Goal: Transaction & Acquisition: Purchase product/service

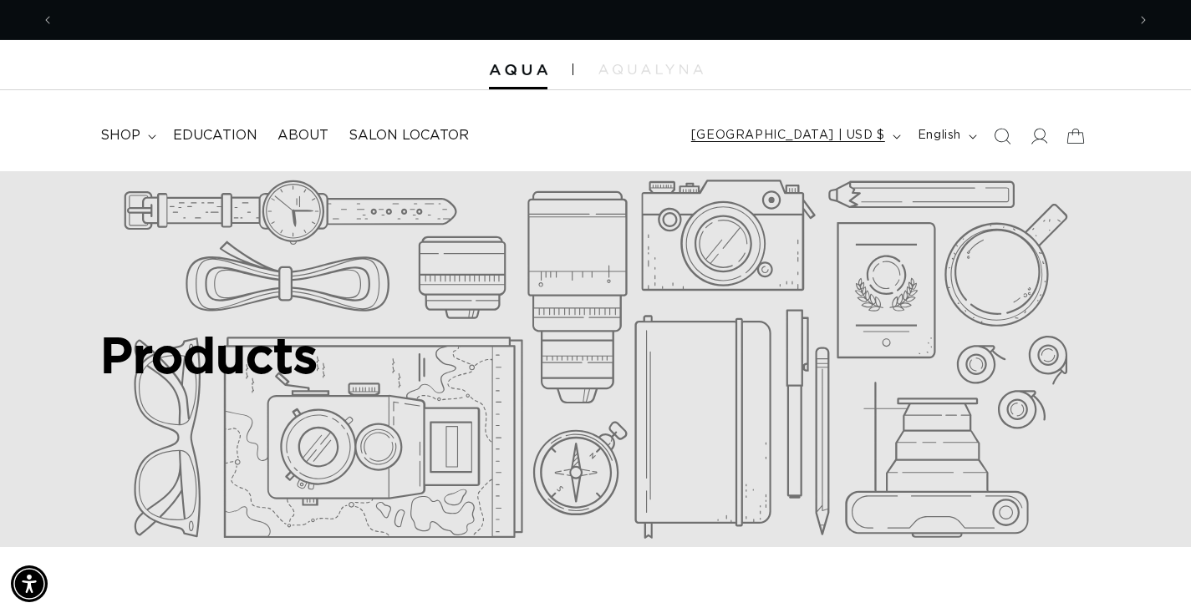
scroll to position [0, 2204]
click at [1042, 130] on icon at bounding box center [1038, 136] width 18 height 18
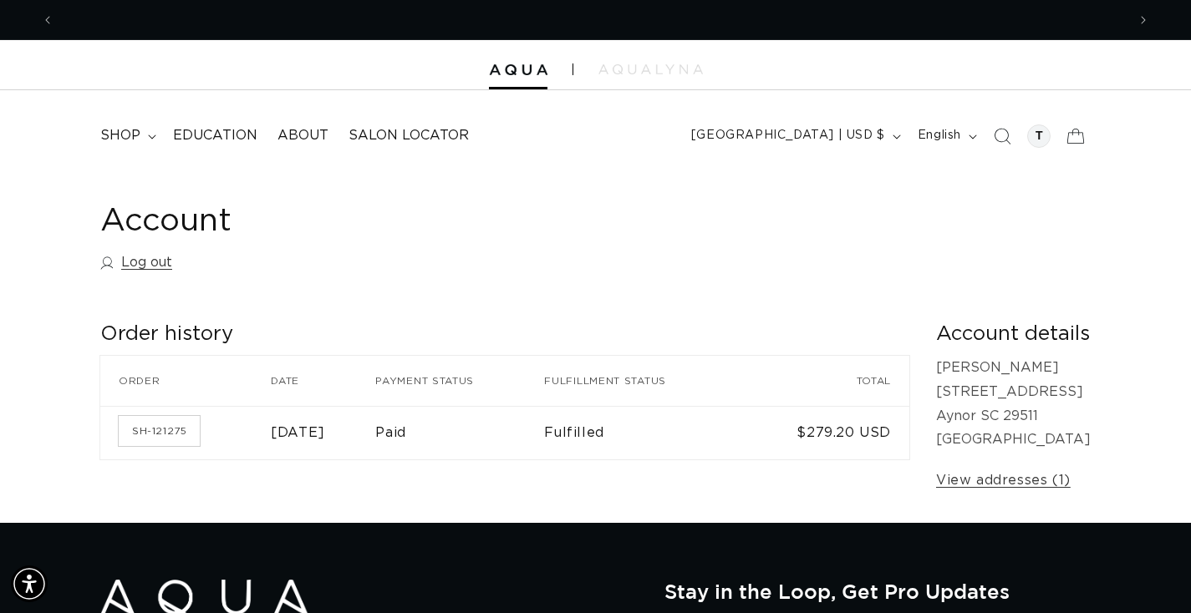
scroll to position [0, 1102]
click at [133, 128] on span "shop" at bounding box center [120, 136] width 40 height 18
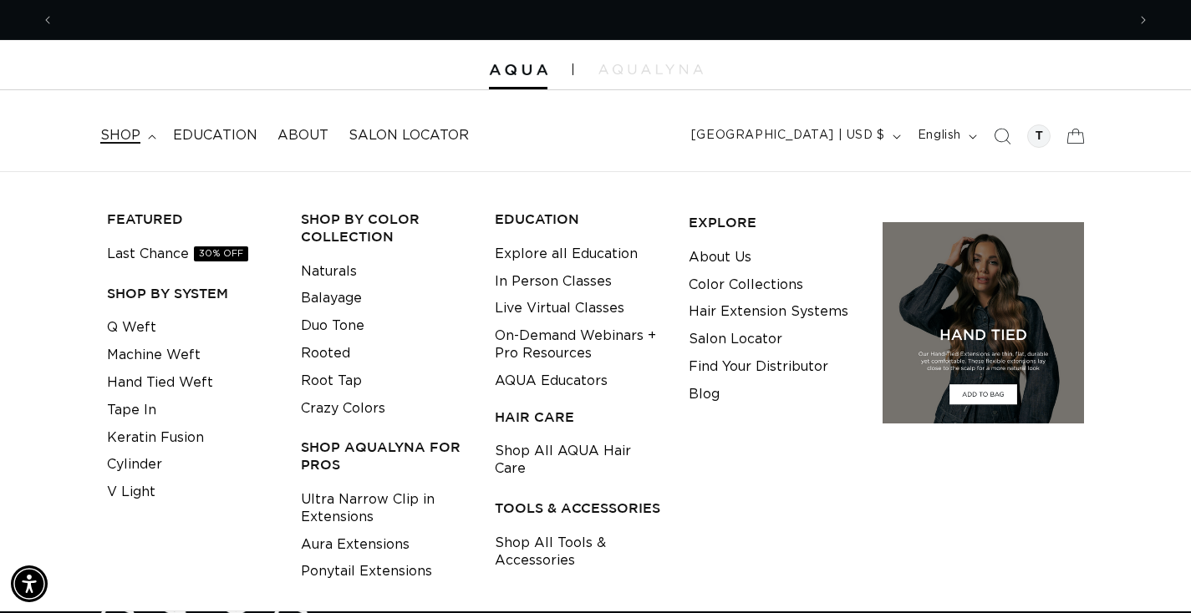
scroll to position [0, 2204]
click at [196, 384] on link "Hand Tied Weft" at bounding box center [160, 383] width 106 height 28
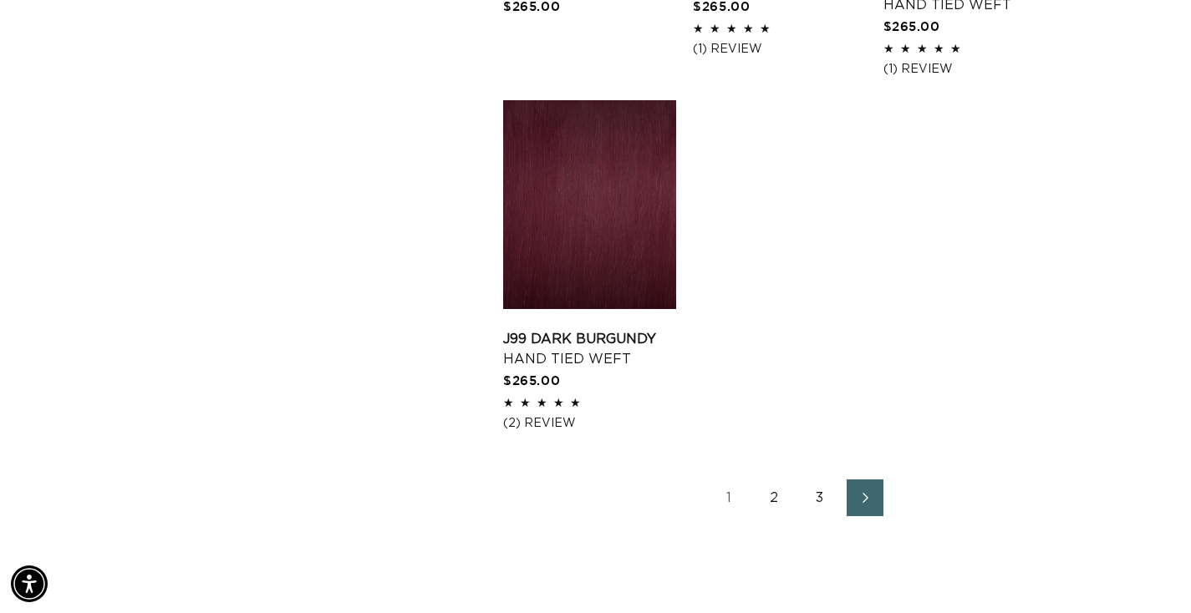
scroll to position [2563, 0]
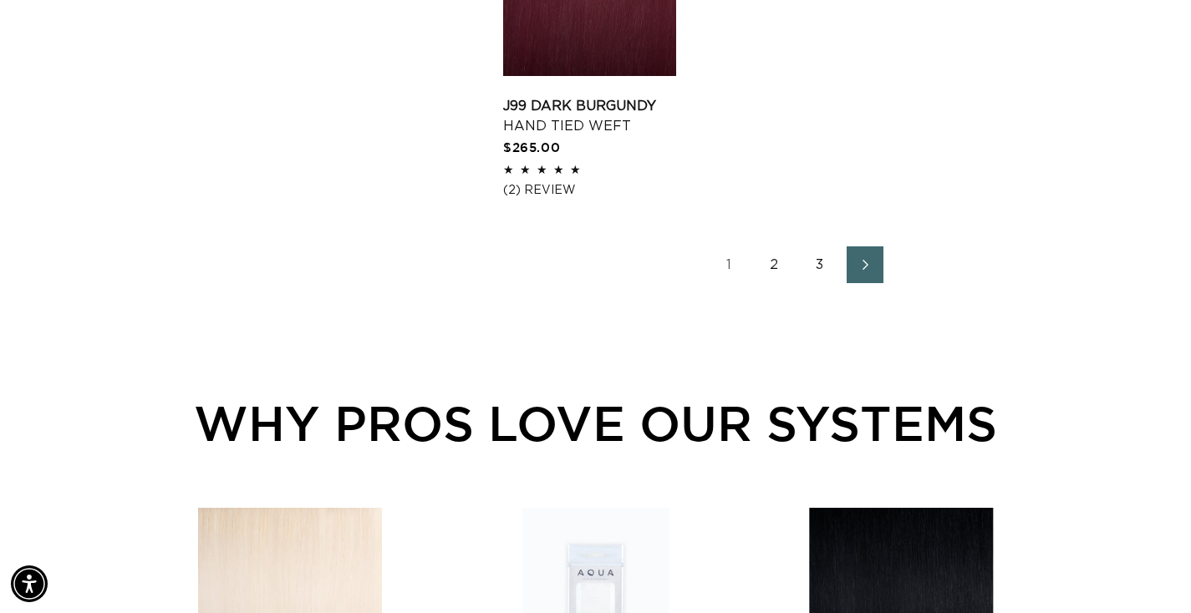
click at [772, 283] on link "2" at bounding box center [774, 264] width 37 height 37
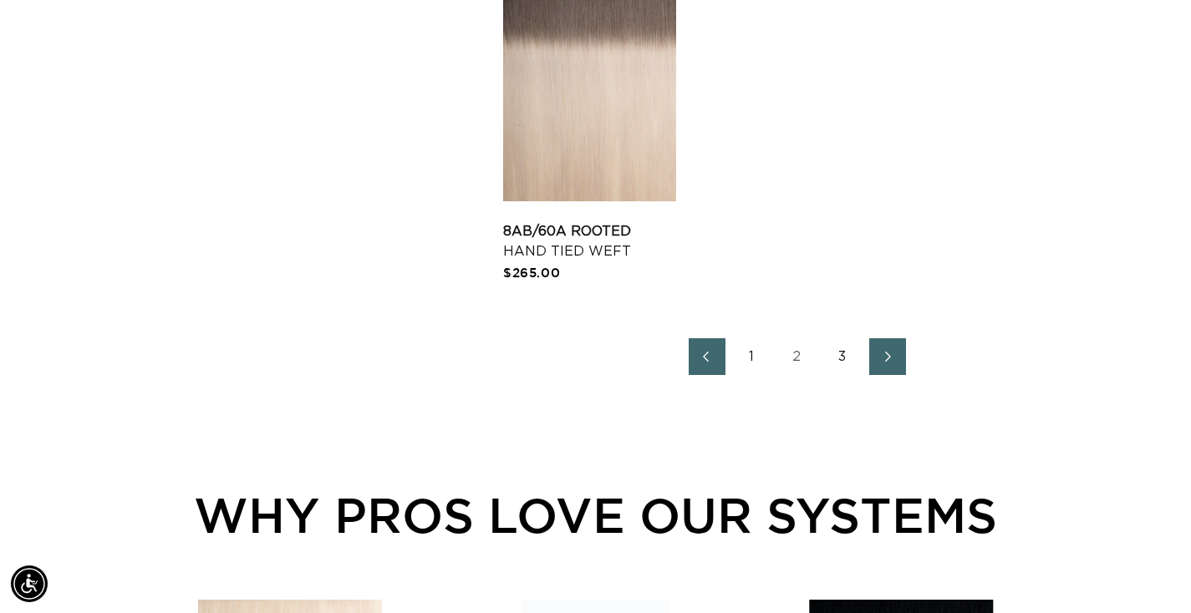
scroll to position [0, 2204]
click at [869, 371] on link "Next page" at bounding box center [887, 356] width 37 height 37
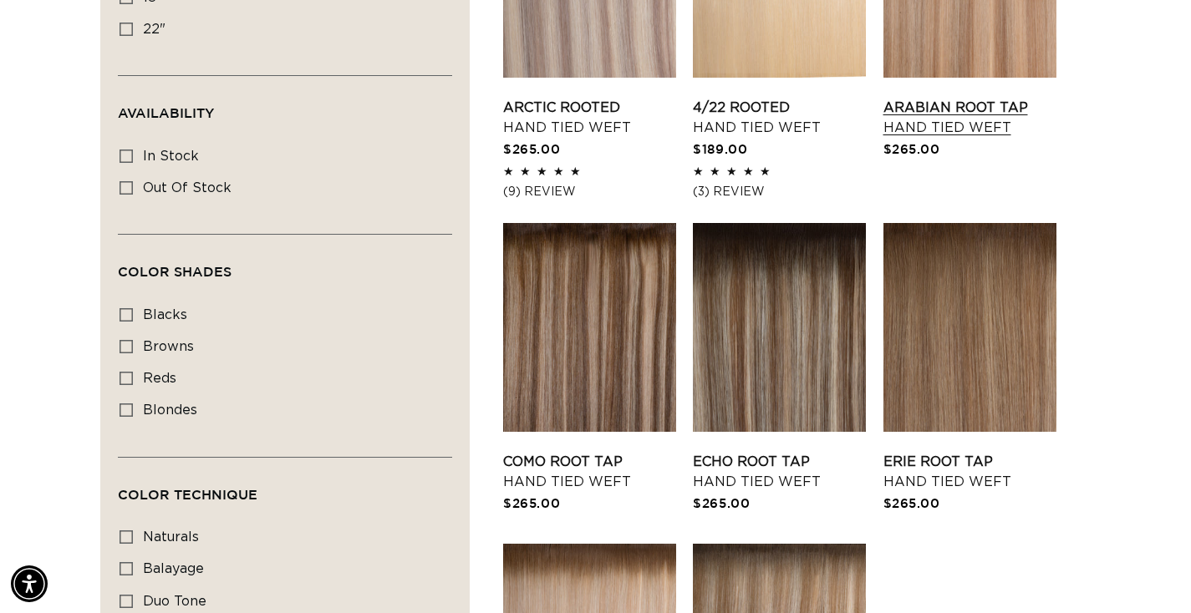
scroll to position [0, 1102]
click at [792, 452] on link "Echo Root Tap Hand Tied Weft" at bounding box center [779, 472] width 173 height 40
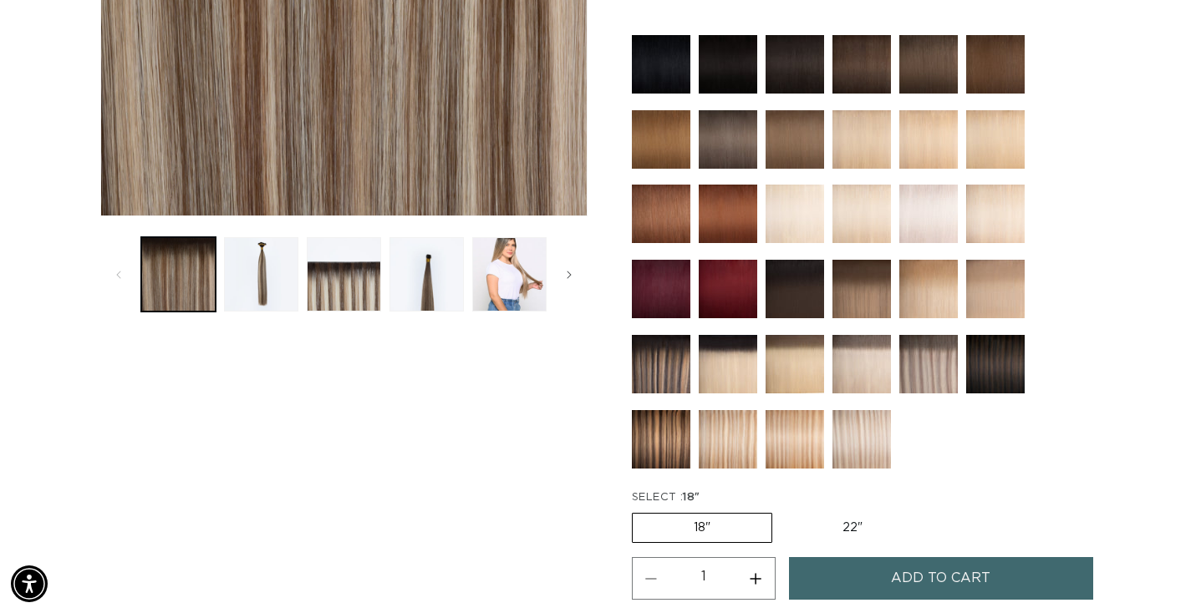
scroll to position [0, 1102]
click at [815, 528] on label "22" Variant sold out or unavailable" at bounding box center [852, 528] width 142 height 28
click at [781, 510] on input "22" Variant sold out or unavailable" at bounding box center [780, 510] width 1 height 1
radio input "true"
click at [958, 526] on fieldset "SELECT : 22" 18" Variant sold out or unavailable 22" Variant sold out or unavai…" at bounding box center [816, 518] width 368 height 56
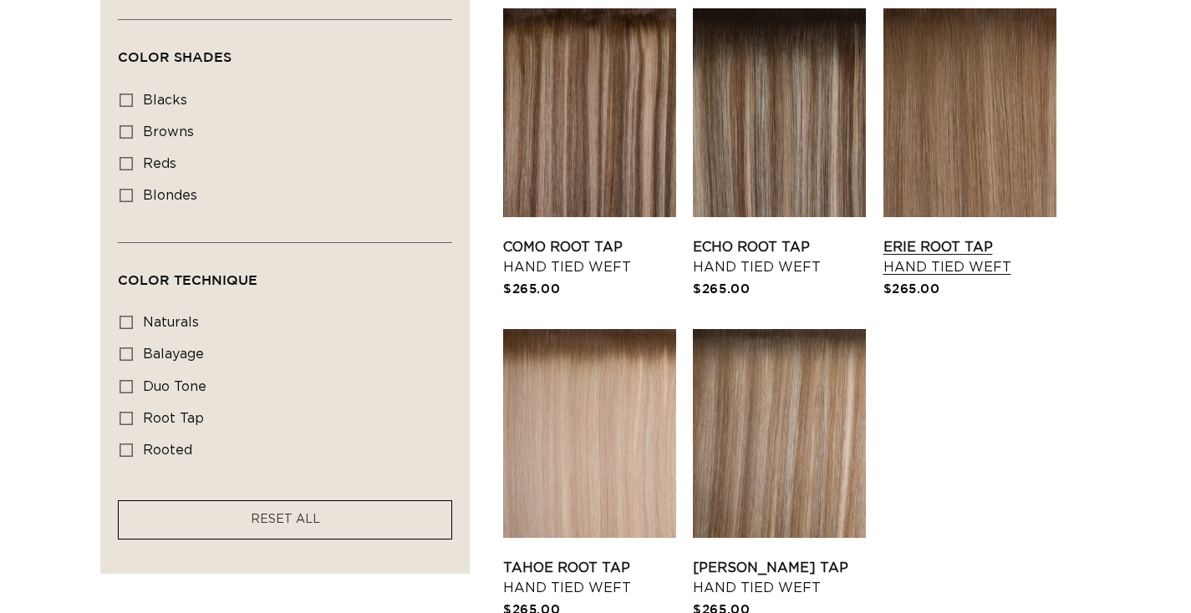
scroll to position [0, 1102]
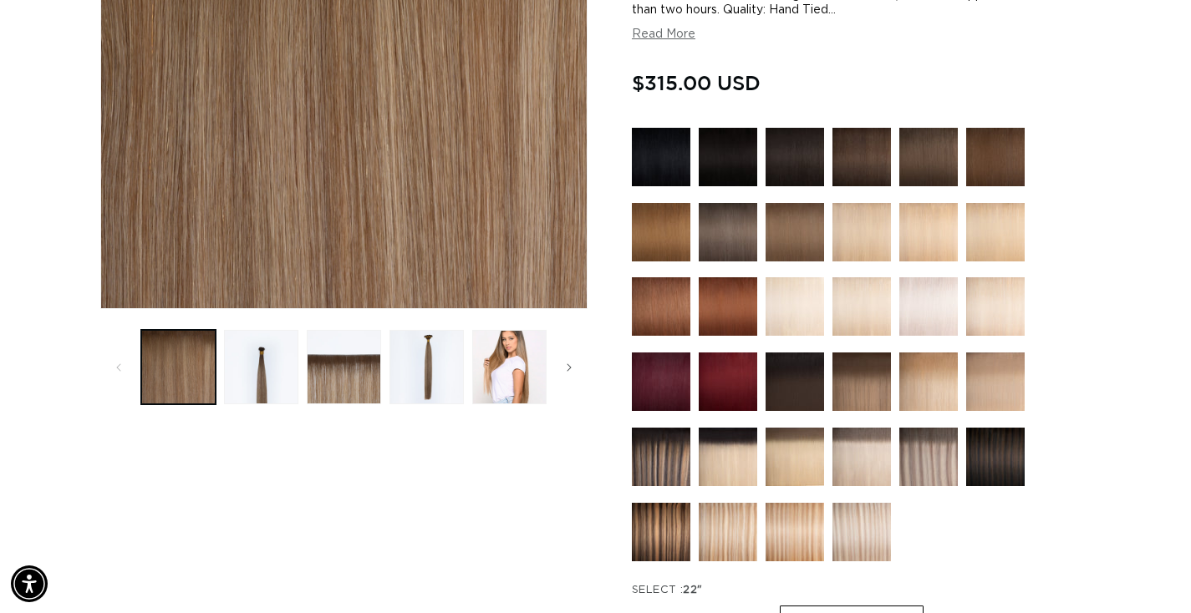
scroll to position [391, 0]
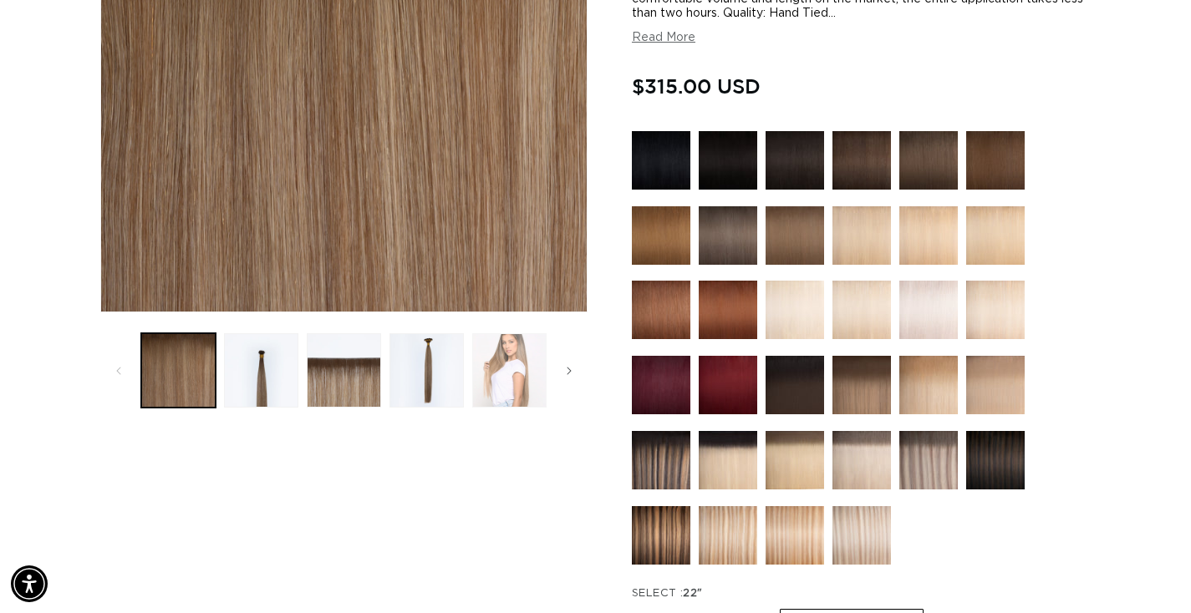
click at [504, 381] on button "Load image 5 in gallery view" at bounding box center [509, 370] width 74 height 74
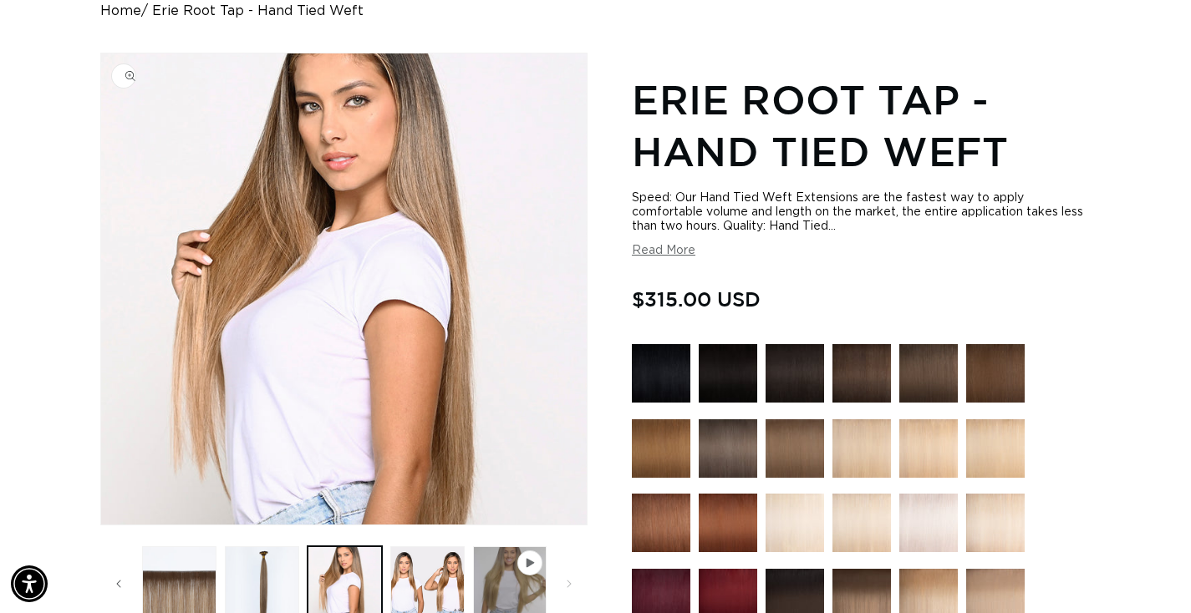
scroll to position [0, 2204]
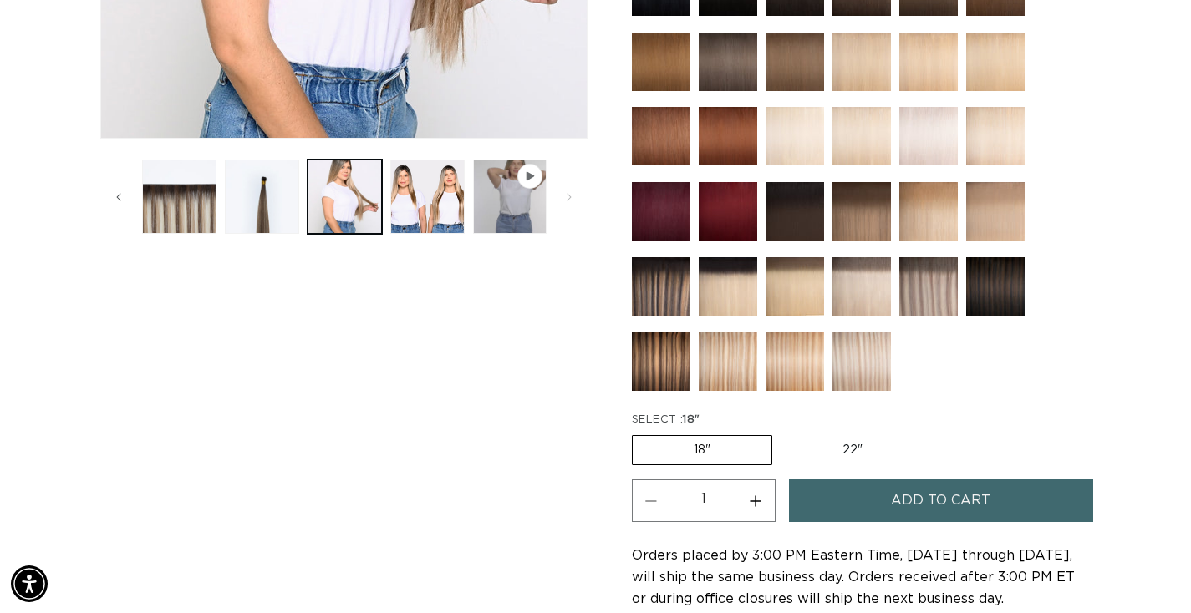
scroll to position [574, 0]
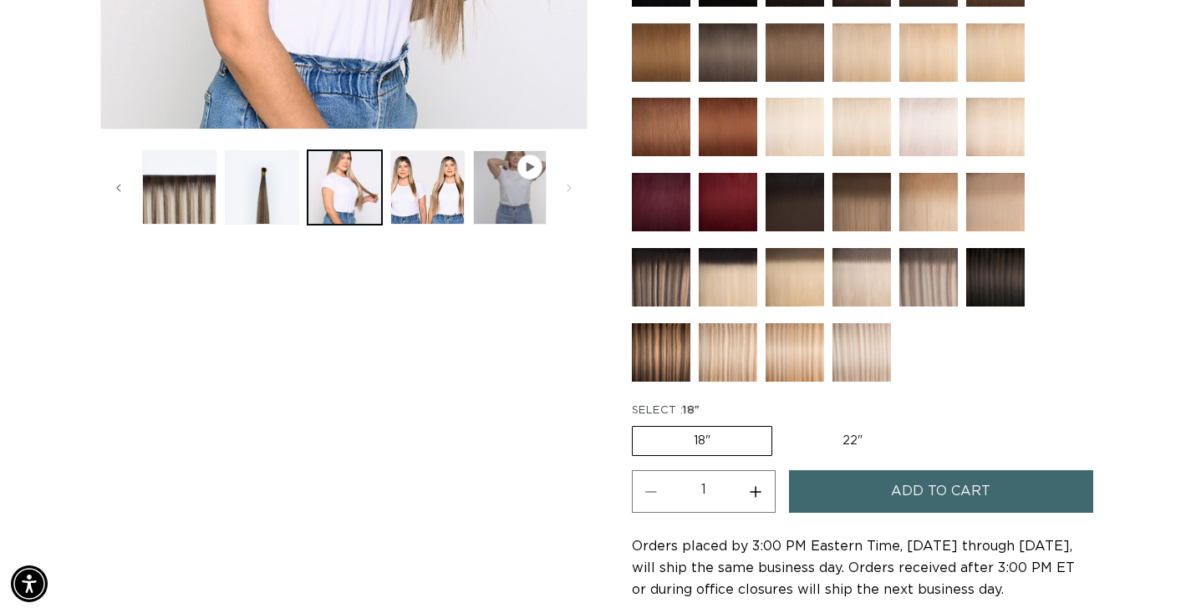
click at [827, 438] on label "22" Variant sold out or unavailable" at bounding box center [852, 441] width 142 height 28
click at [781, 424] on input "22" Variant sold out or unavailable" at bounding box center [780, 423] width 1 height 1
radio input "true"
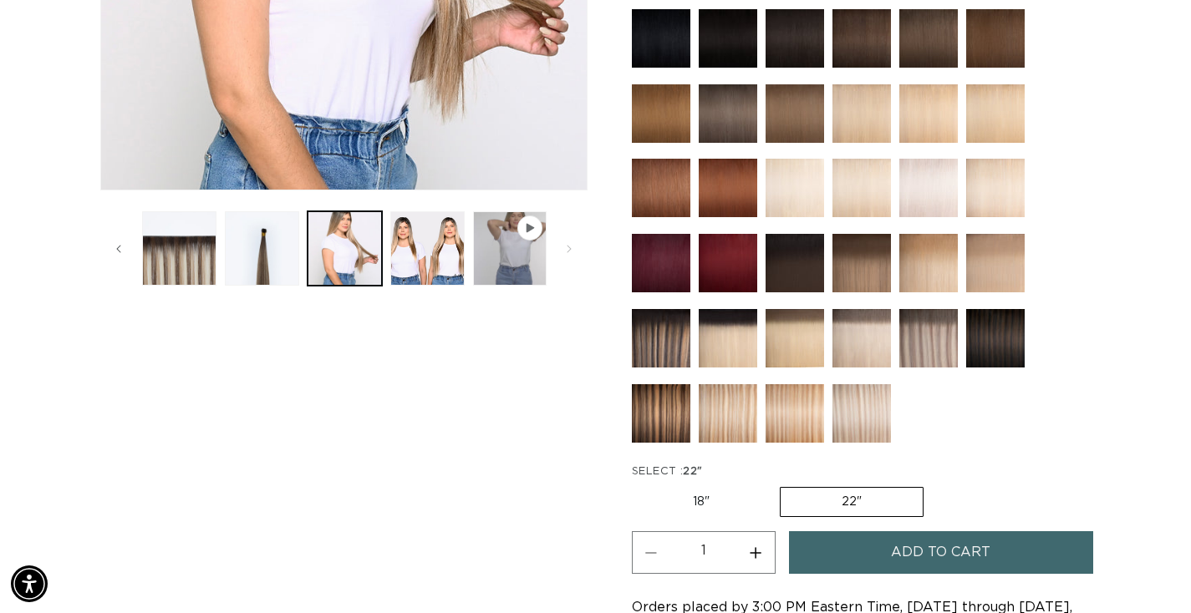
scroll to position [526, 0]
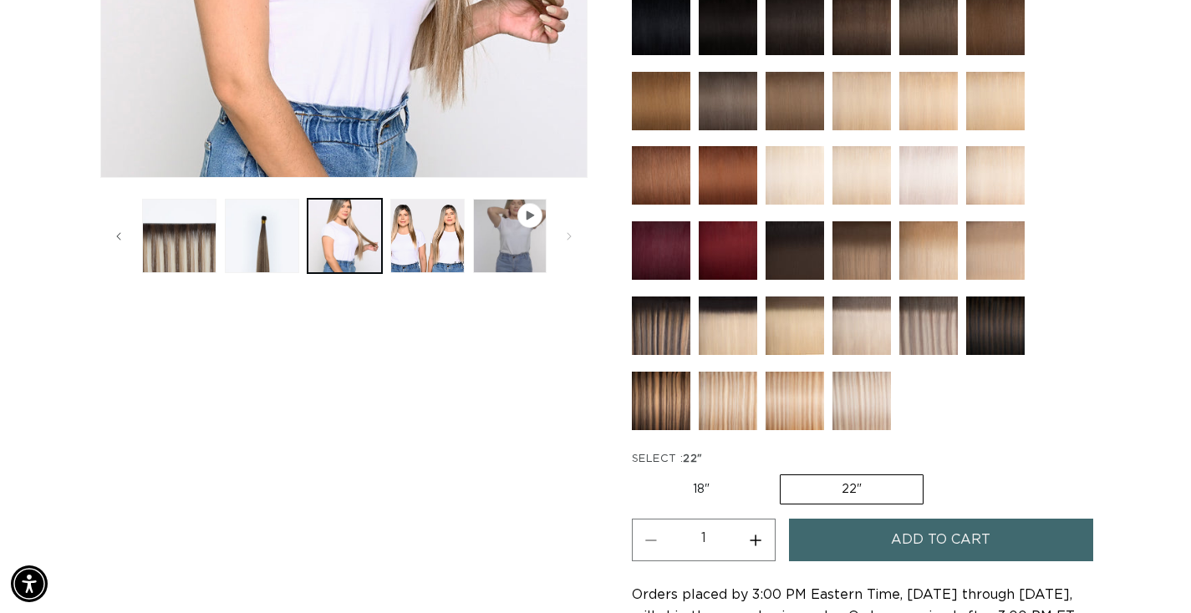
click at [942, 484] on fieldset "SELECT : 22" 18" Variant sold out or unavailable 22" Variant sold out or unavai…" at bounding box center [816, 479] width 368 height 56
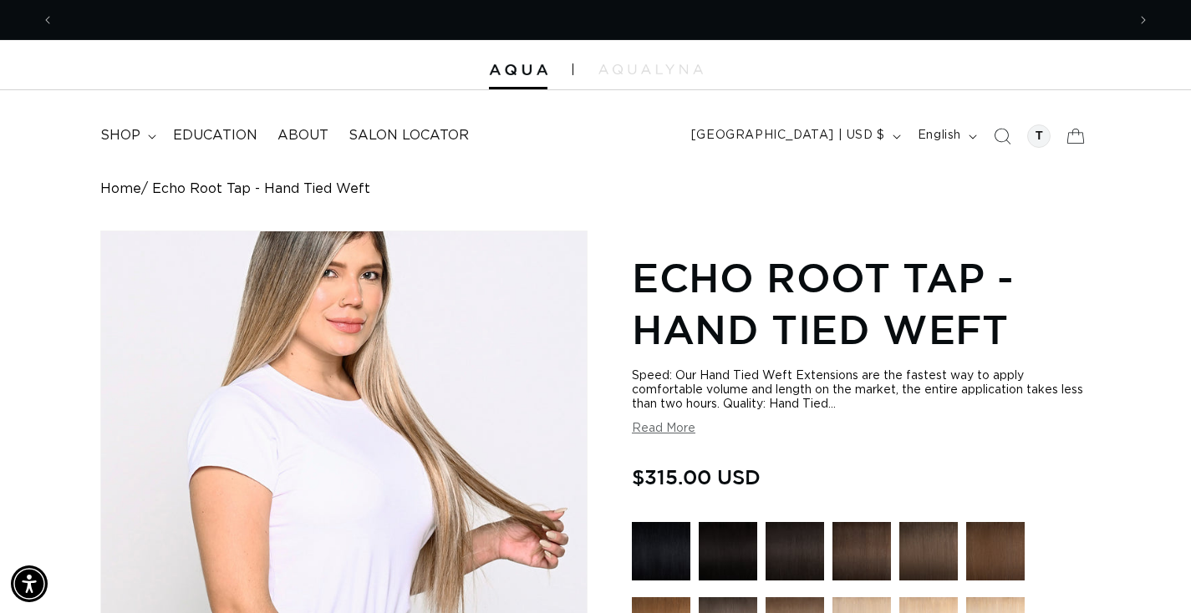
scroll to position [0, 2204]
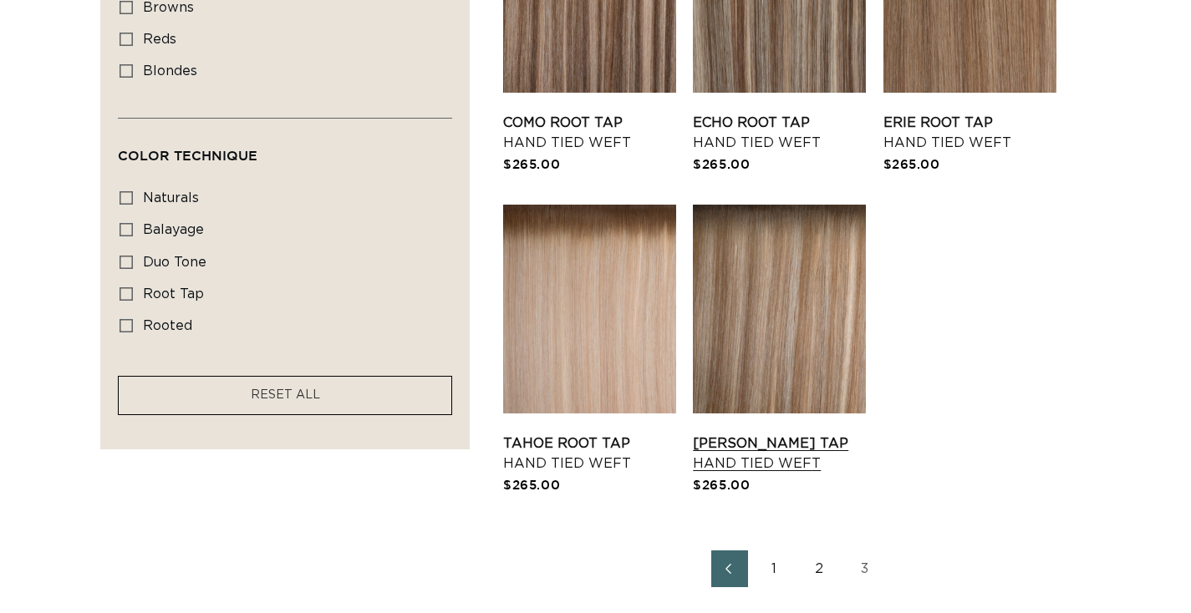
click at [792, 446] on link "[PERSON_NAME] Tap Hand Tied Weft" at bounding box center [779, 454] width 173 height 40
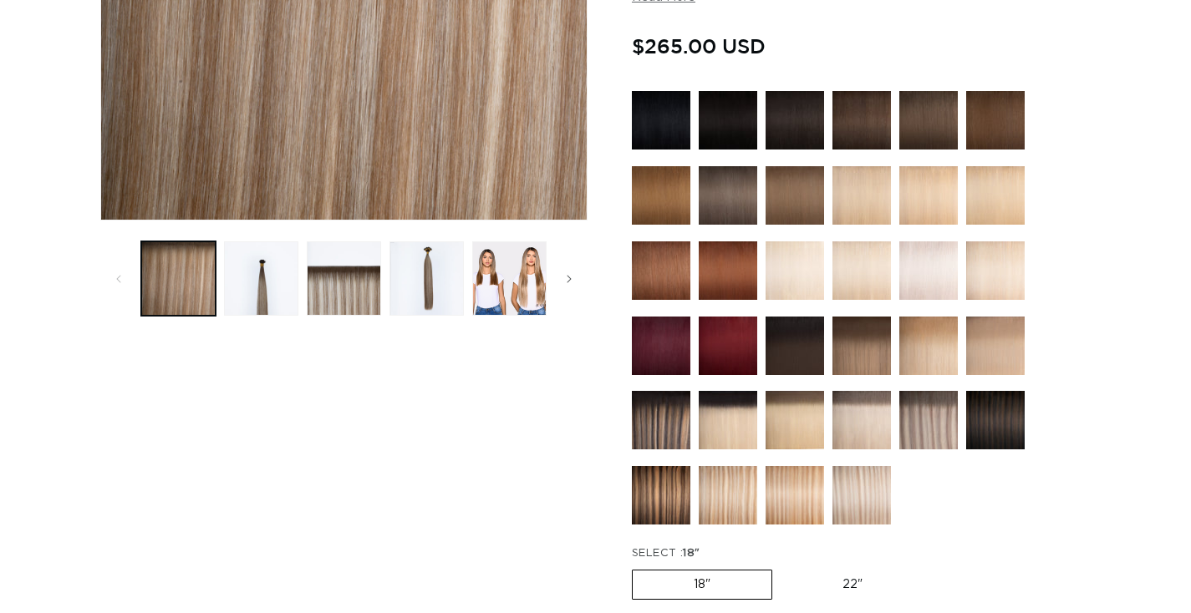
scroll to position [350, 0]
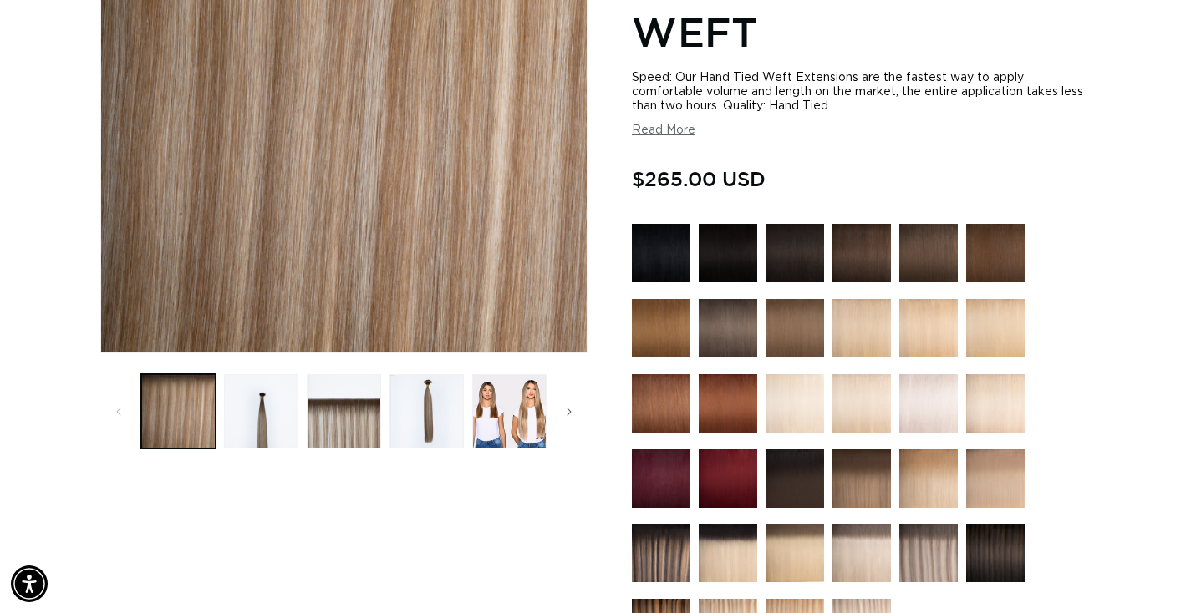
click at [927, 299] on img at bounding box center [928, 328] width 58 height 58
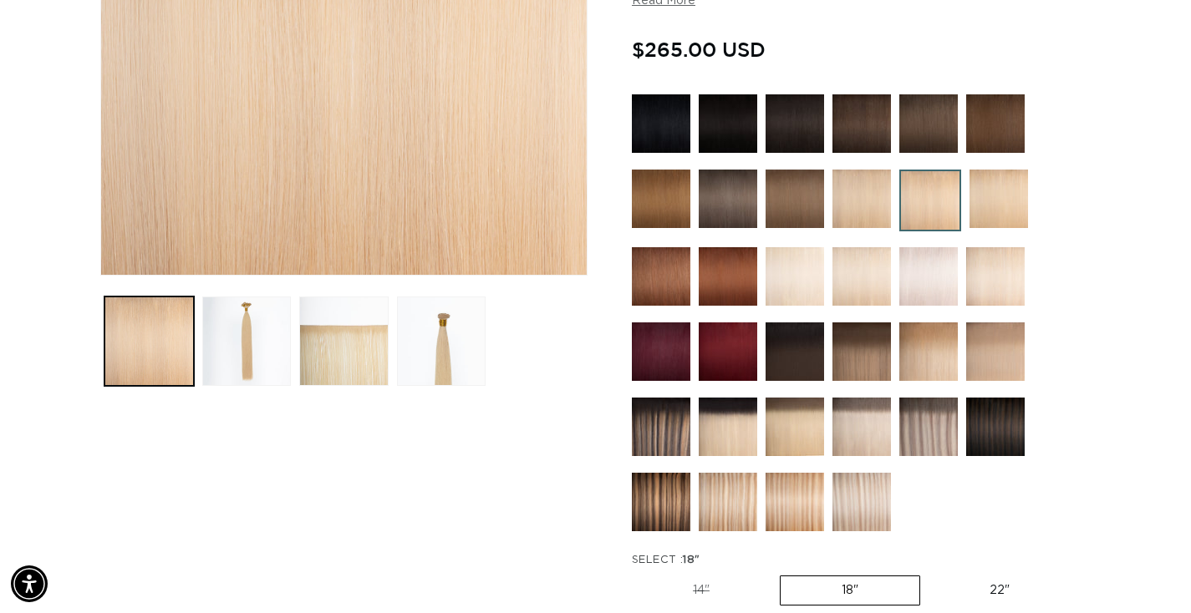
scroll to position [0, 1102]
click at [665, 489] on img at bounding box center [661, 502] width 58 height 58
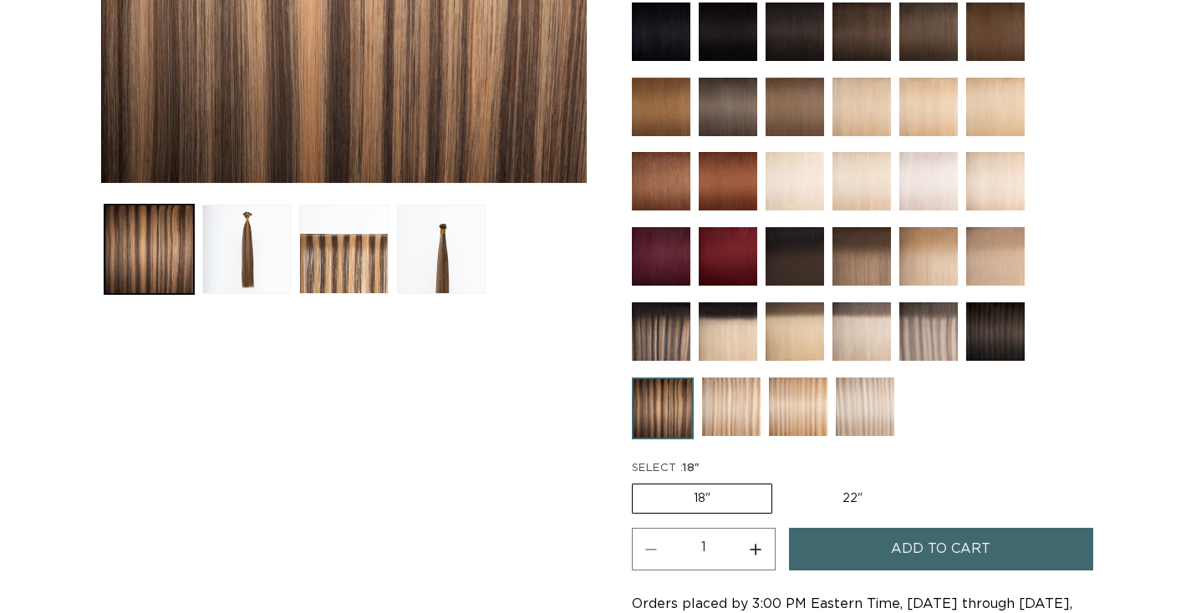
click at [934, 465] on fieldset "SELECT : 18" 18" Variant sold out or unavailable 22" Variant sold out or unavai…" at bounding box center [816, 488] width 368 height 56
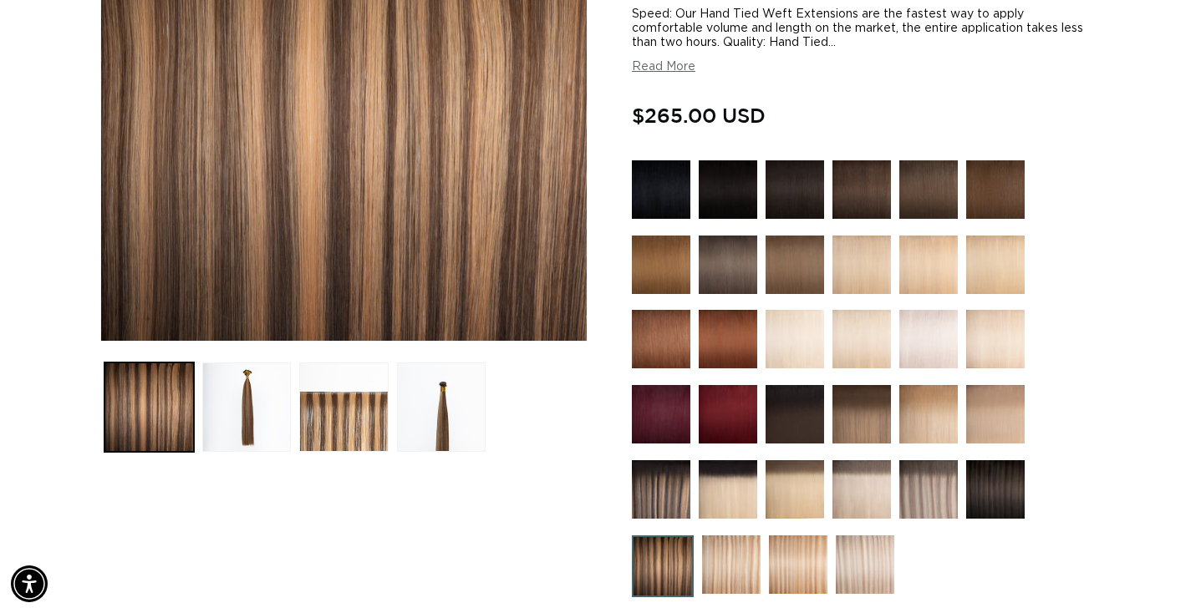
scroll to position [0, 2204]
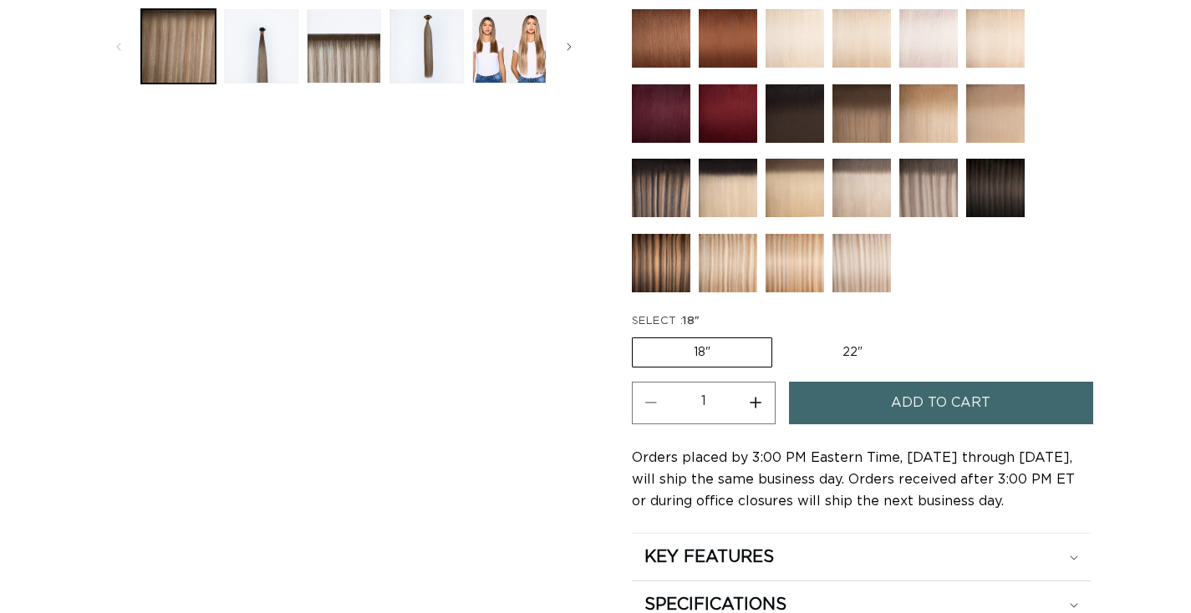
scroll to position [715, 0]
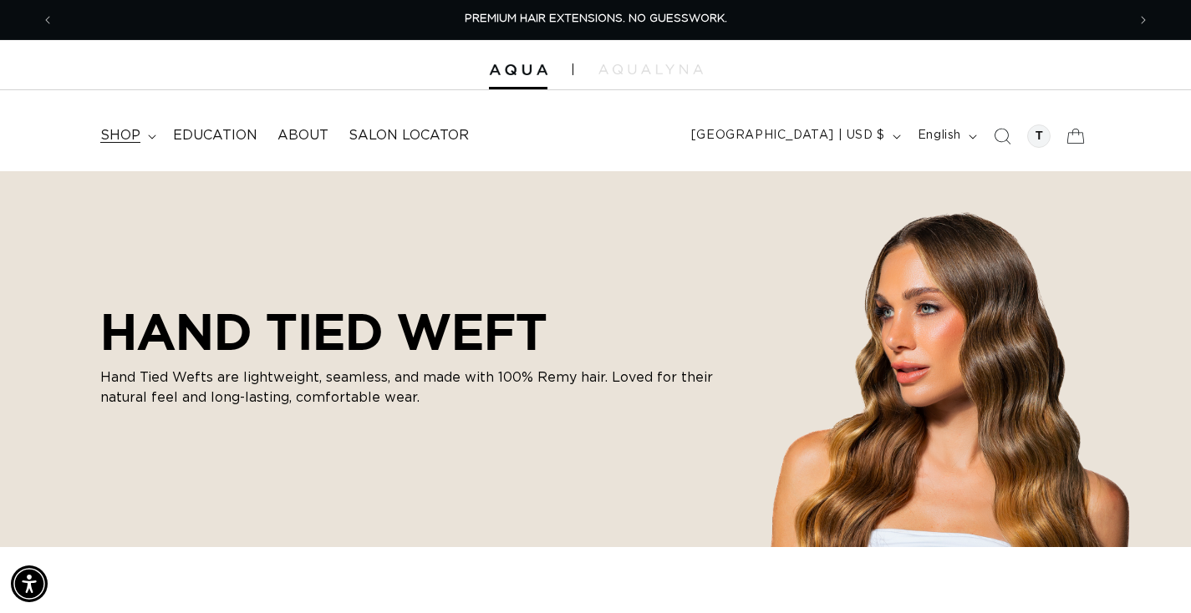
scroll to position [0, 1102]
click at [141, 135] on summary "shop" at bounding box center [126, 136] width 73 height 38
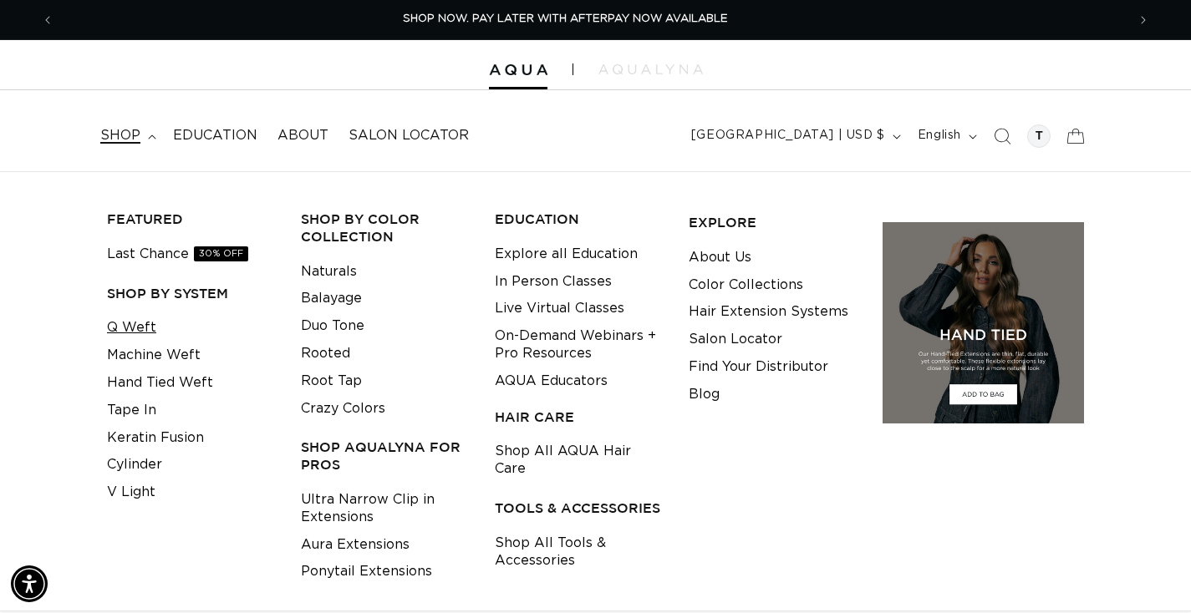
click at [125, 333] on link "Q Weft" at bounding box center [131, 328] width 49 height 28
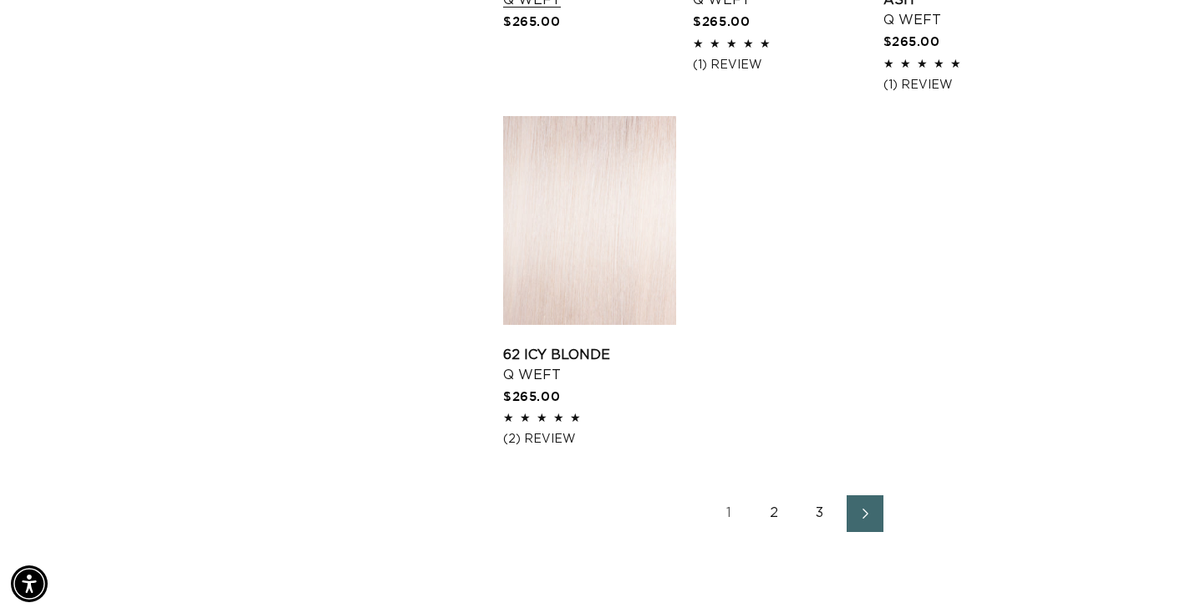
scroll to position [2259, 0]
click at [824, 531] on link "3" at bounding box center [819, 513] width 37 height 37
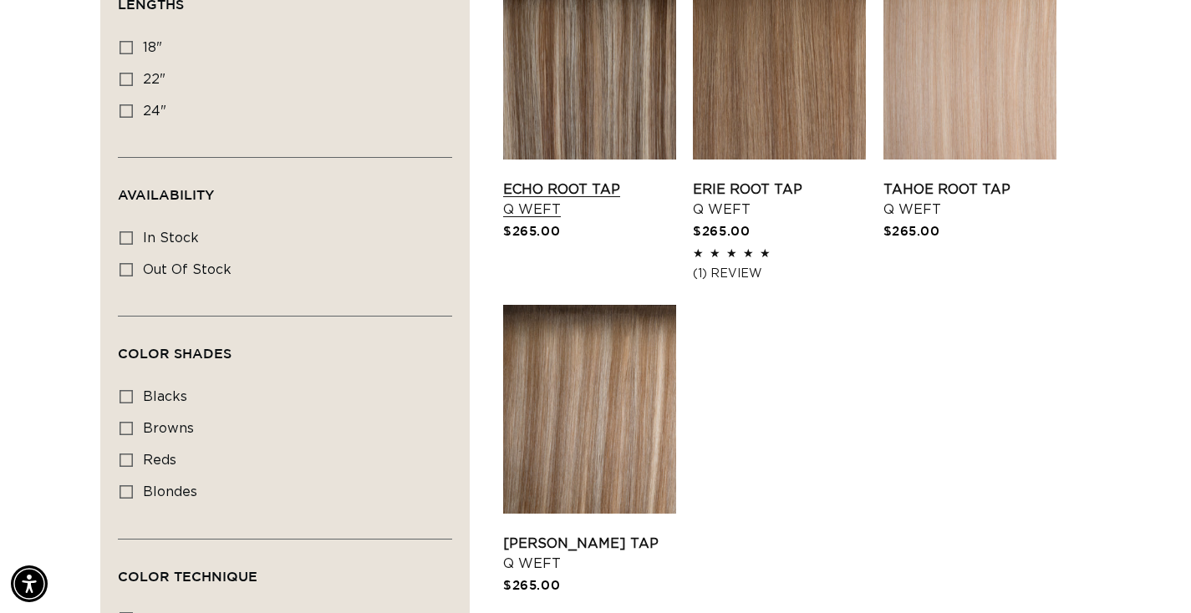
scroll to position [0, 1102]
click at [534, 180] on link "Echo Root Tap Q Weft" at bounding box center [589, 200] width 173 height 40
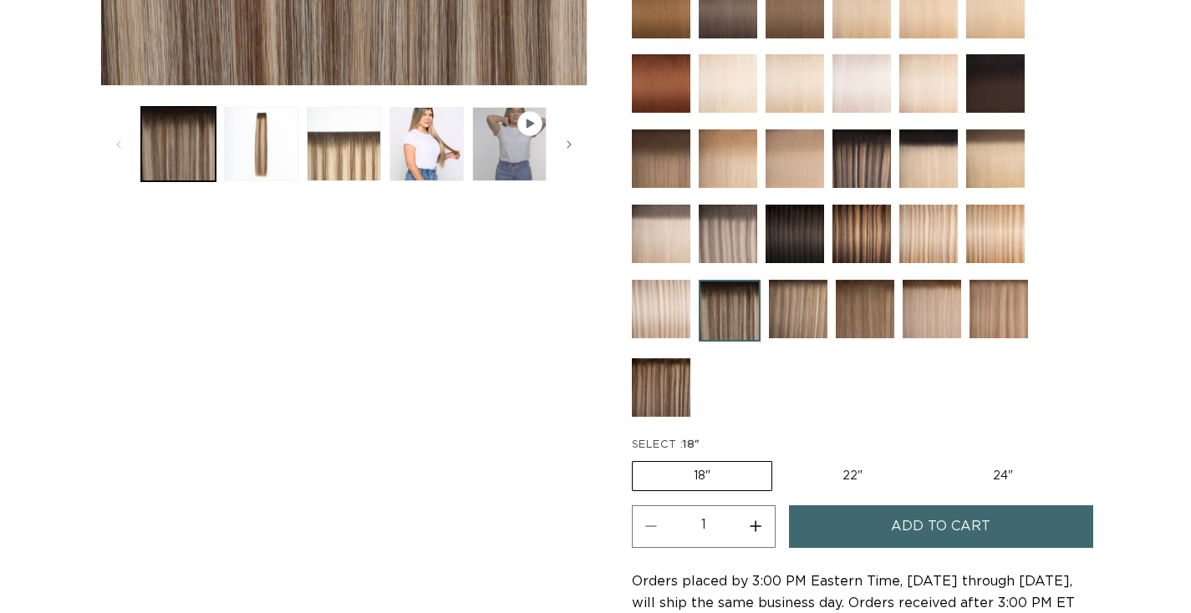
scroll to position [617, 0]
click at [991, 470] on label "24" Variant sold out or unavailable" at bounding box center [1003, 476] width 142 height 28
click at [932, 459] on input "24" Variant sold out or unavailable" at bounding box center [932, 458] width 1 height 1
radio input "true"
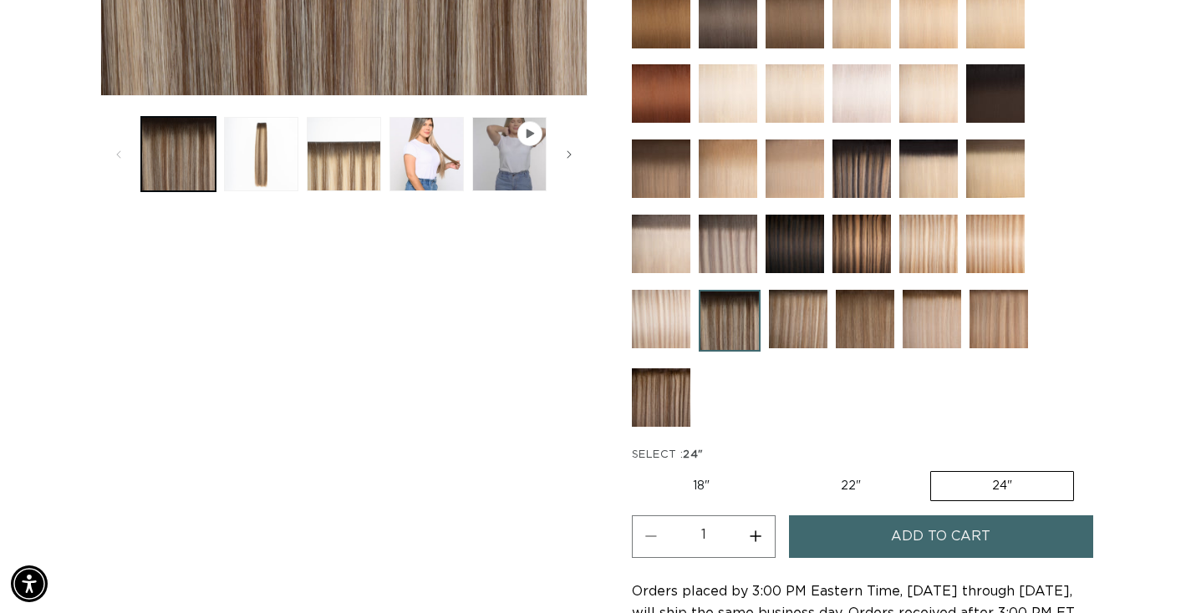
scroll to position [0, 1102]
click at [408, 167] on button "Load image 4 in gallery view" at bounding box center [426, 154] width 74 height 74
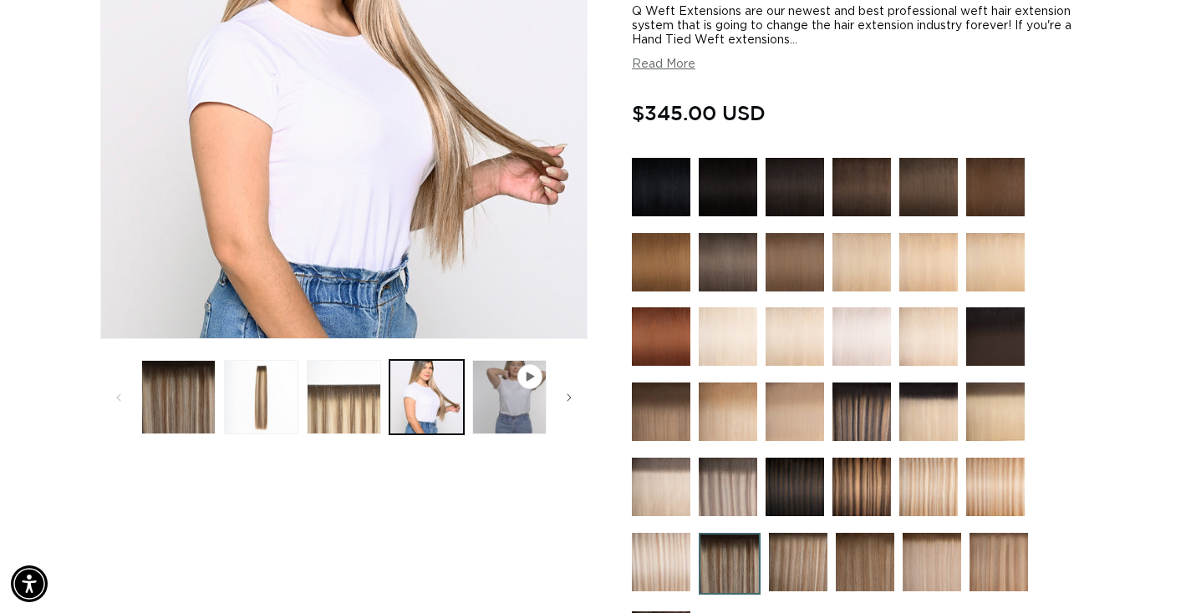
click at [934, 268] on img at bounding box center [928, 262] width 58 height 58
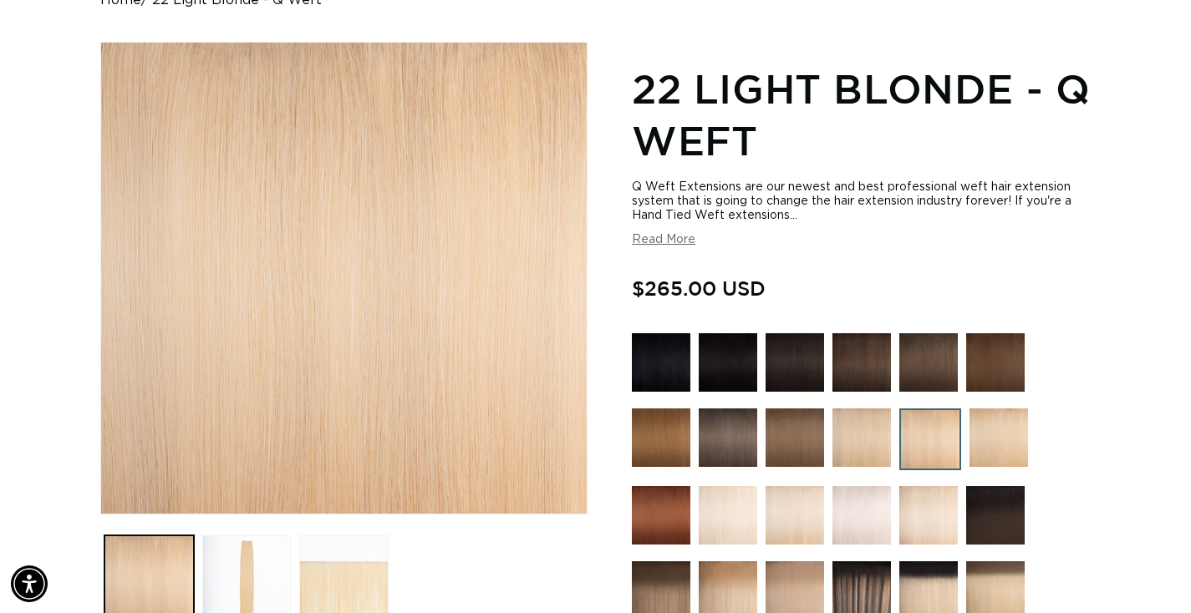
click at [1012, 409] on img at bounding box center [998, 438] width 58 height 58
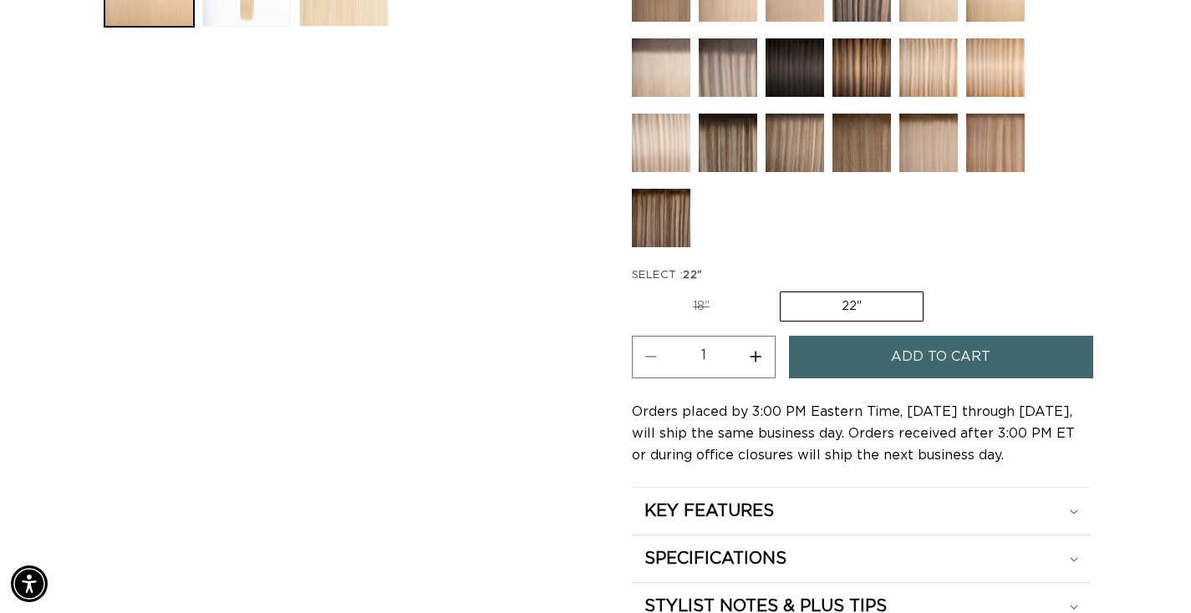
scroll to position [799, 0]
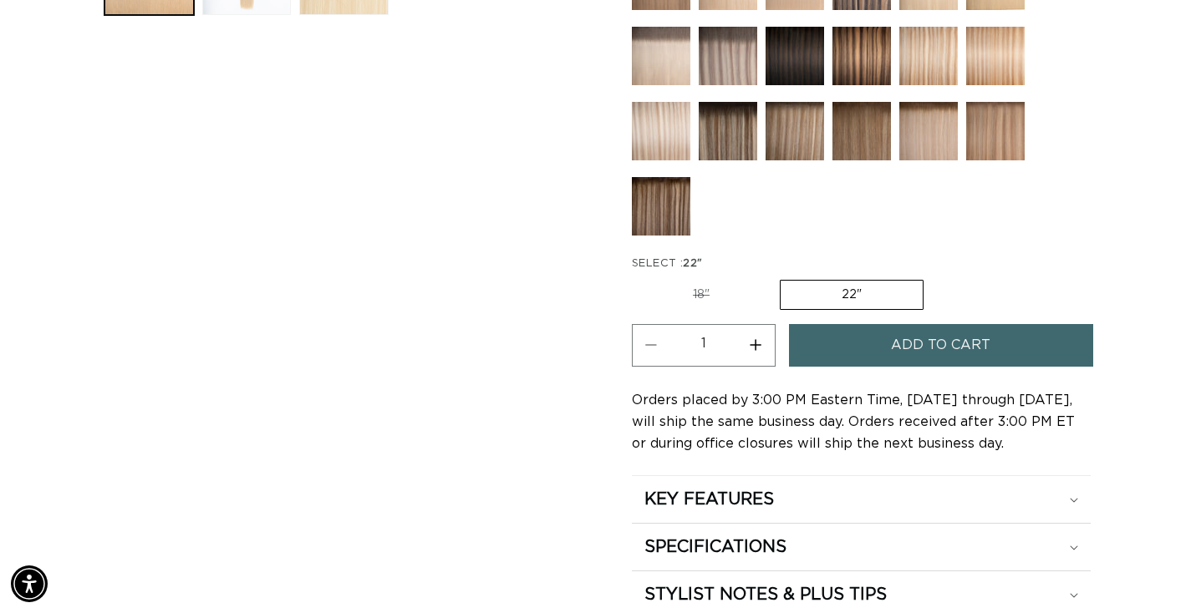
click at [942, 282] on fieldset "SELECT : 22" 18" Variant sold out or unavailable 22" Variant sold out or unavai…" at bounding box center [816, 284] width 368 height 56
click at [942, 296] on fieldset "SELECT : 22" 18" Variant sold out or unavailable 22" Variant sold out or unavai…" at bounding box center [816, 284] width 368 height 56
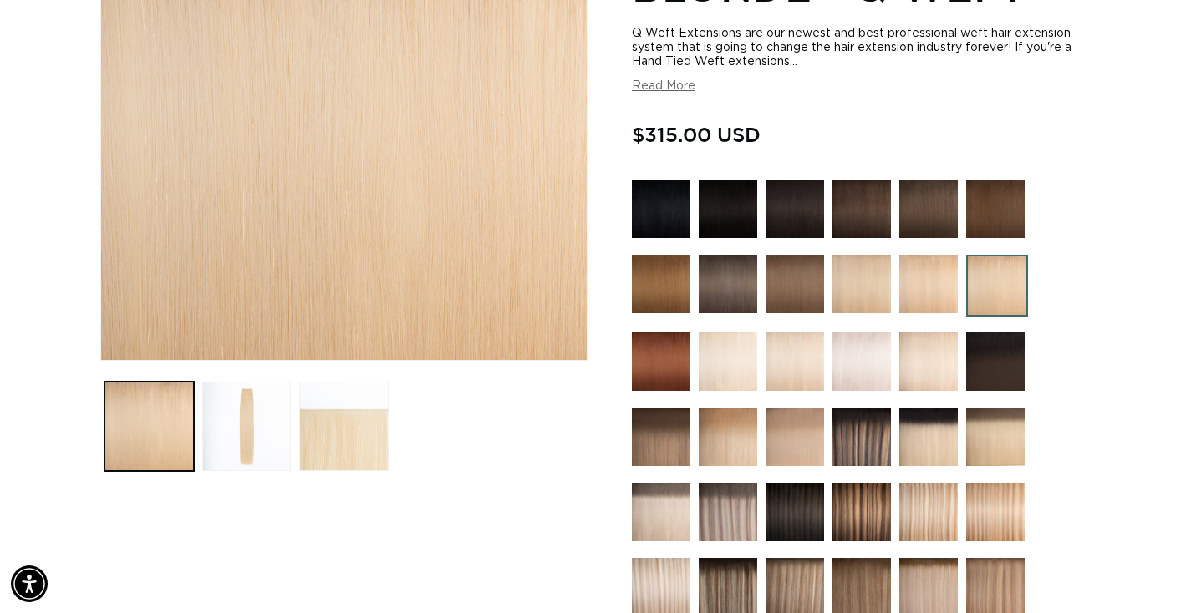
scroll to position [296, 0]
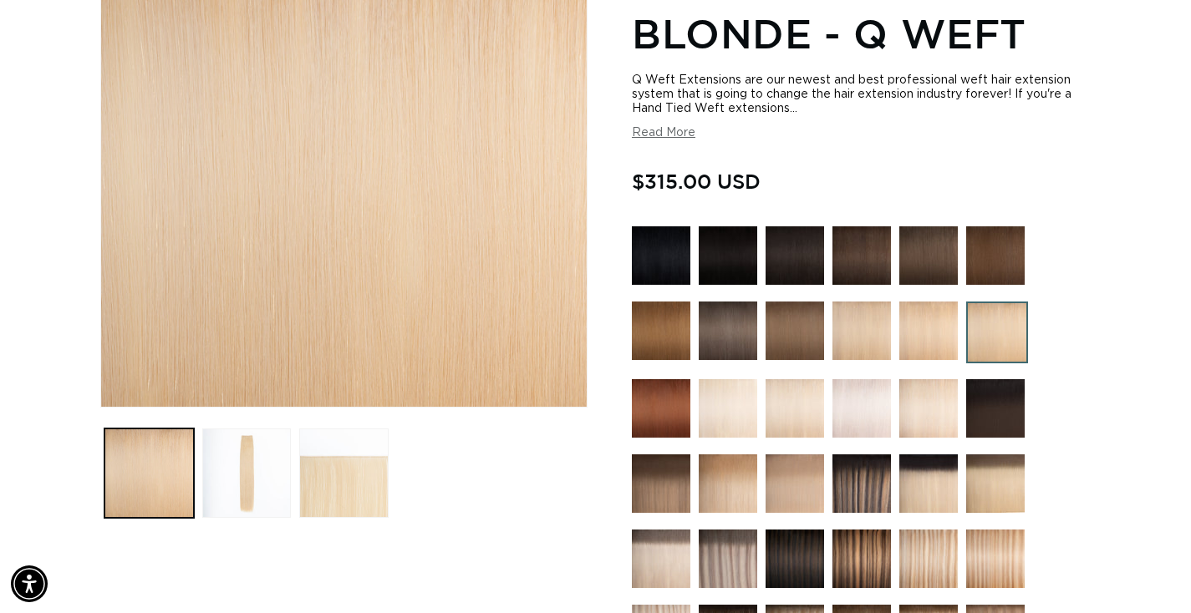
click at [854, 342] on img at bounding box center [861, 331] width 58 height 58
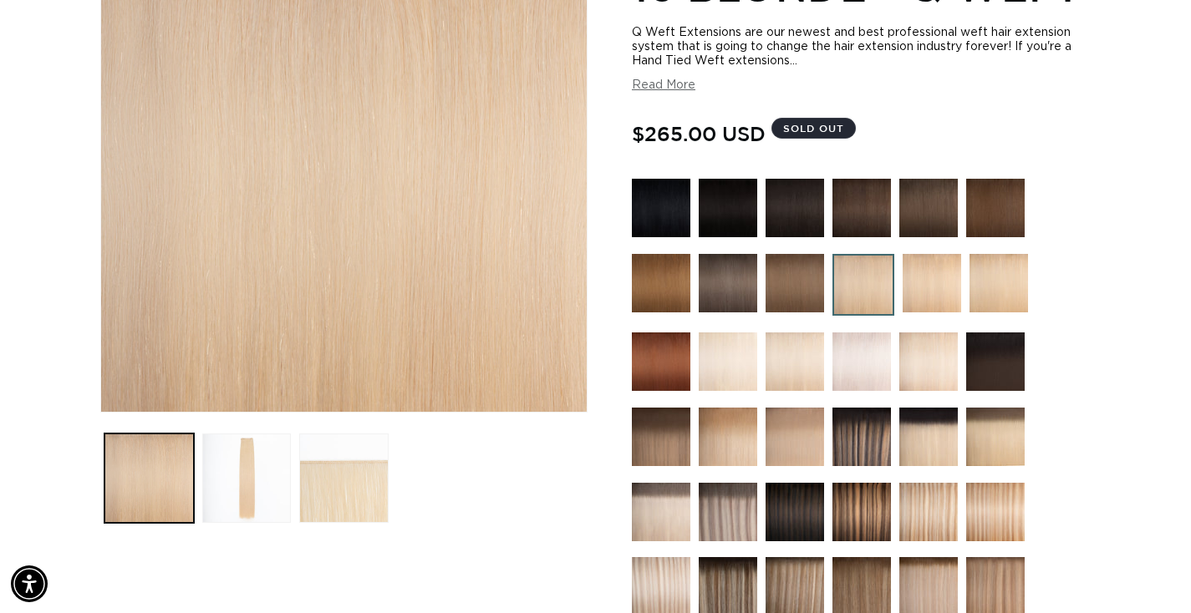
scroll to position [0, 1102]
click img
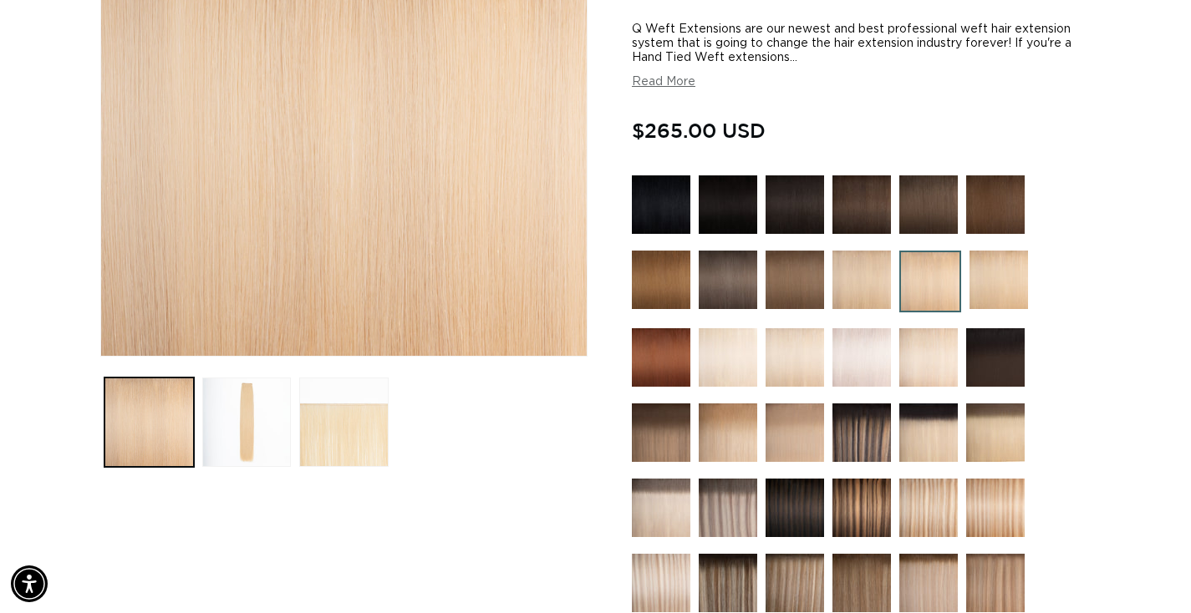
scroll to position [340, 0]
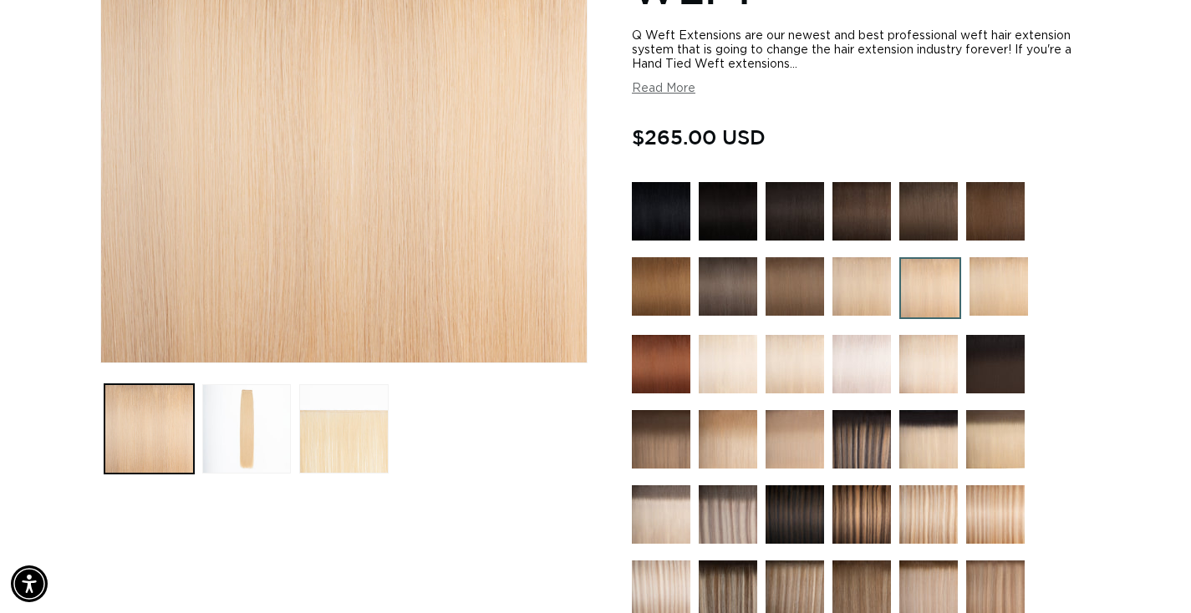
click at [862, 512] on img at bounding box center [861, 514] width 58 height 58
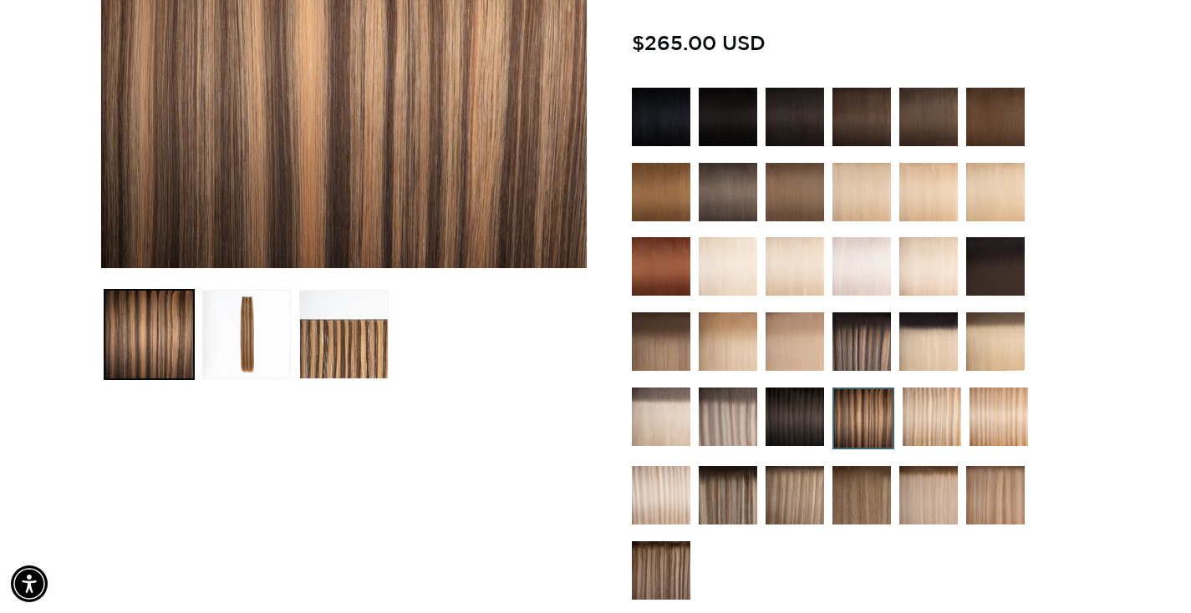
scroll to position [0, 1102]
click at [738, 503] on img at bounding box center [727, 495] width 58 height 58
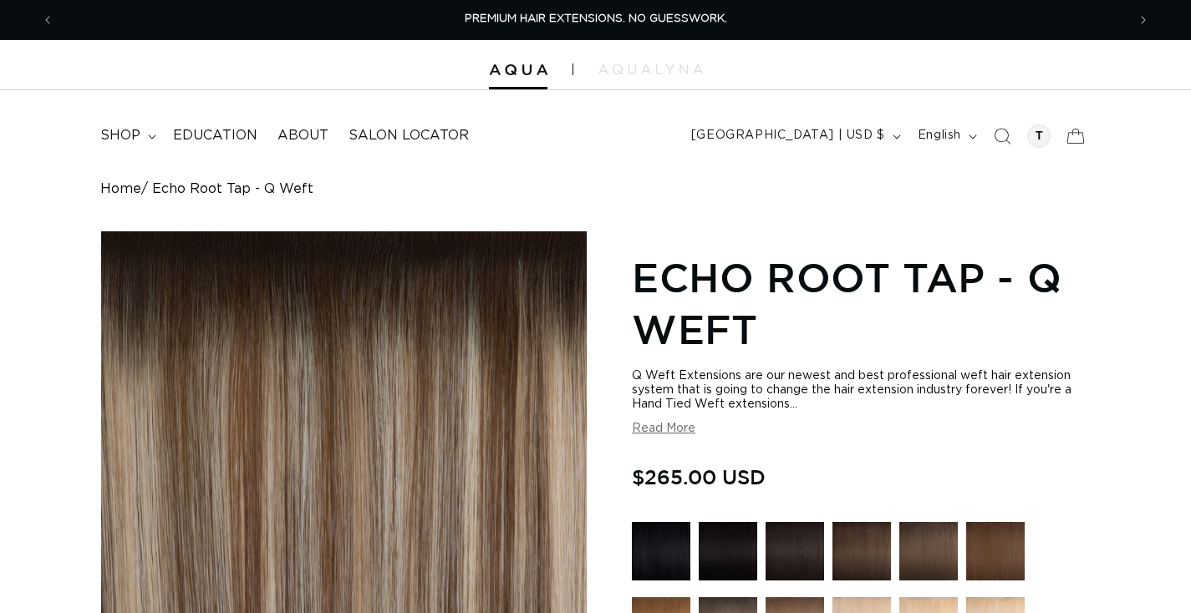
scroll to position [677, 0]
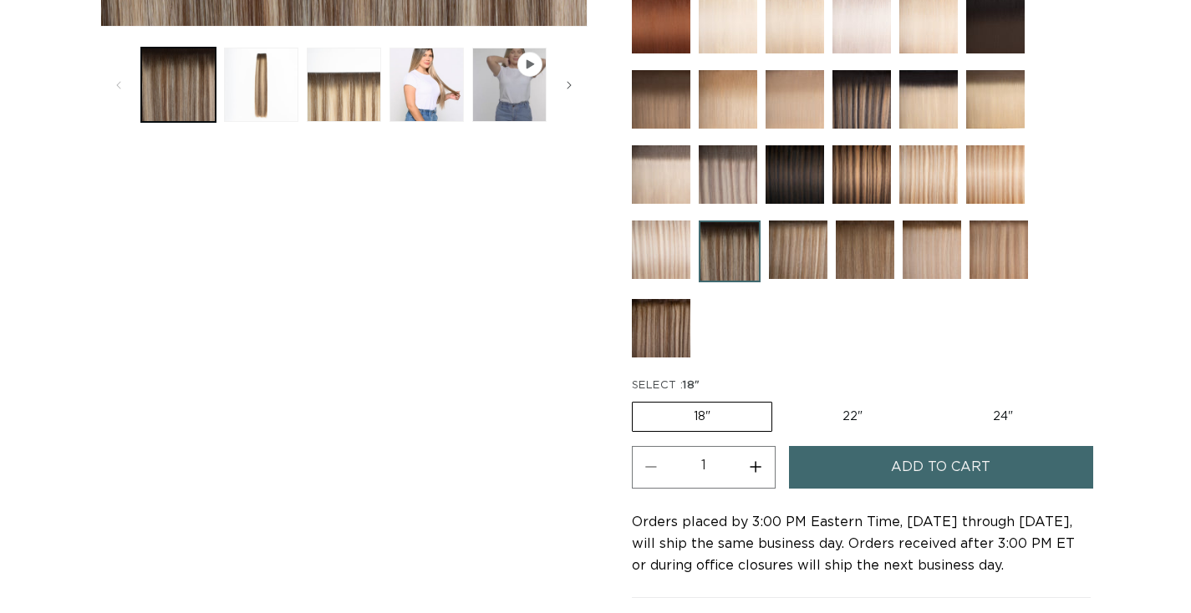
click at [982, 419] on label "24" Variant sold out or unavailable" at bounding box center [1003, 417] width 142 height 28
click at [932, 399] on input "24" Variant sold out or unavailable" at bounding box center [932, 399] width 1 height 1
radio input "true"
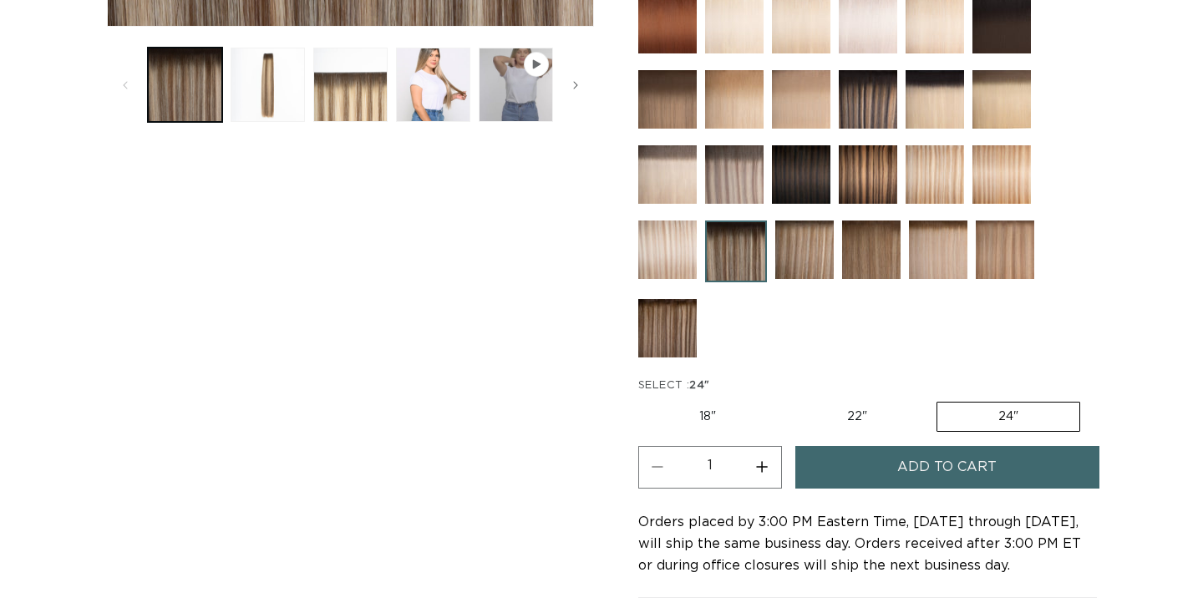
scroll to position [677, 0]
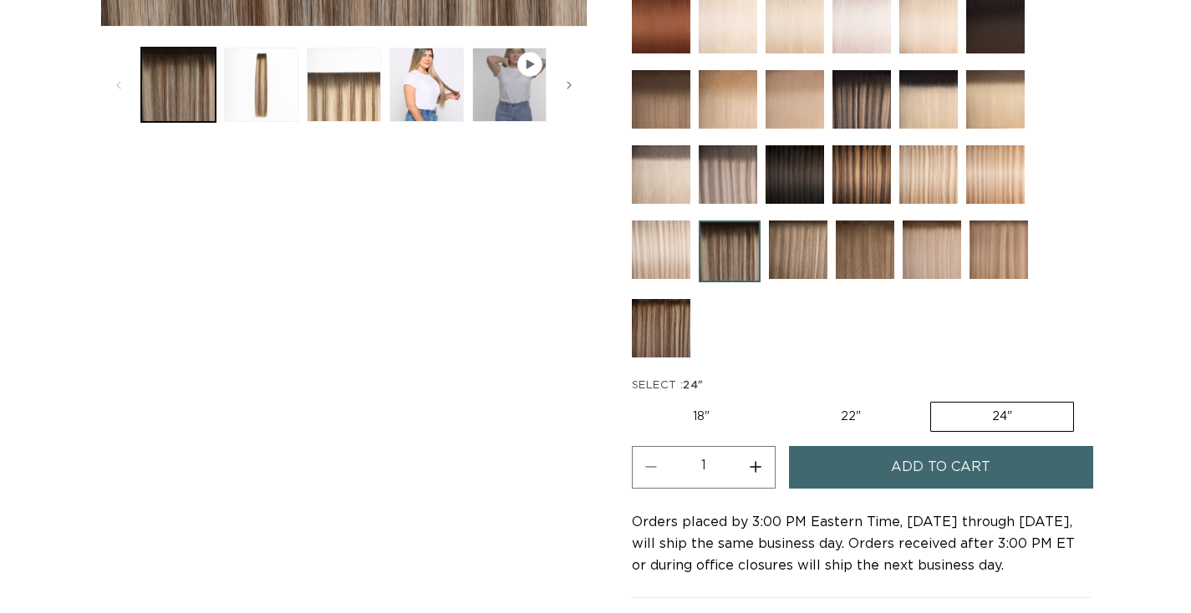
click at [962, 471] on span "Add to cart" at bounding box center [940, 467] width 99 height 43
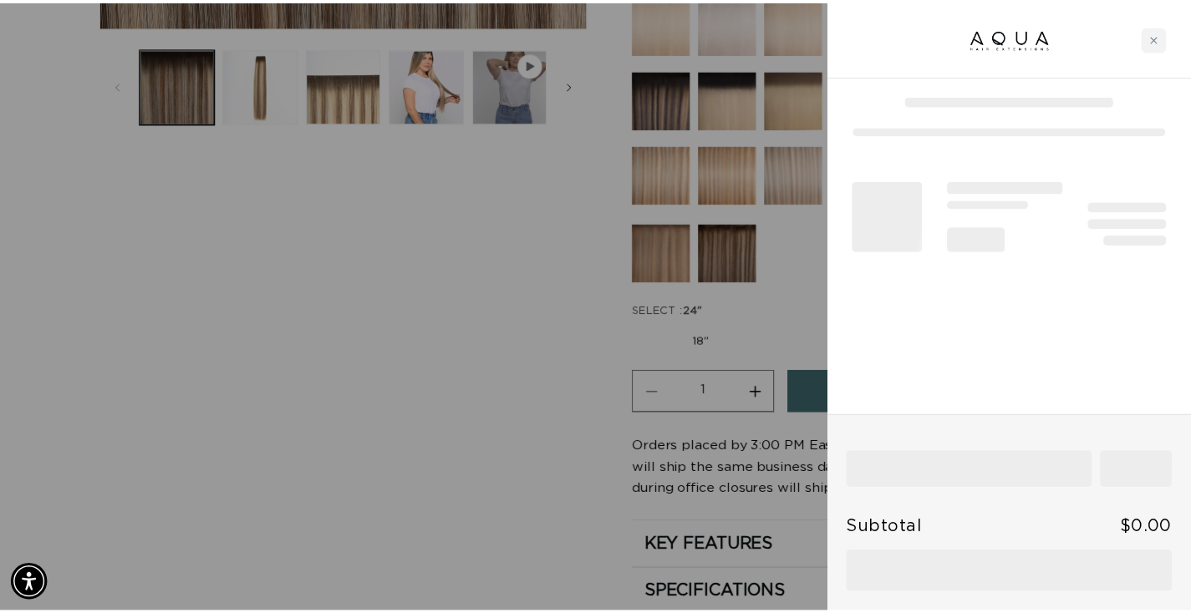
scroll to position [0, 1115]
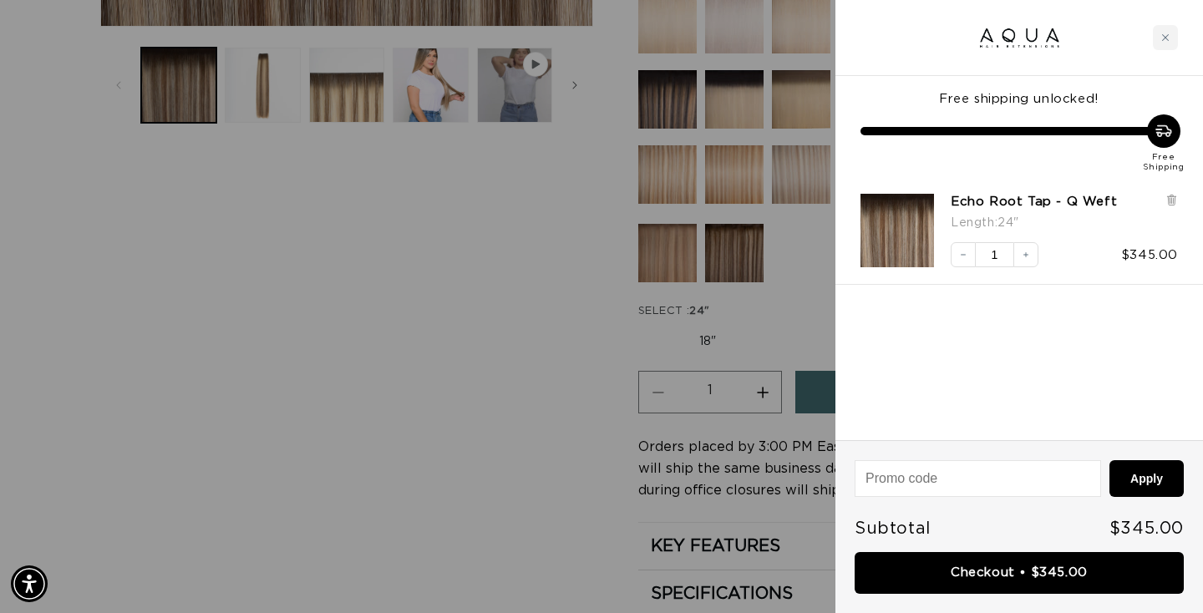
click at [717, 337] on div at bounding box center [601, 306] width 1203 height 613
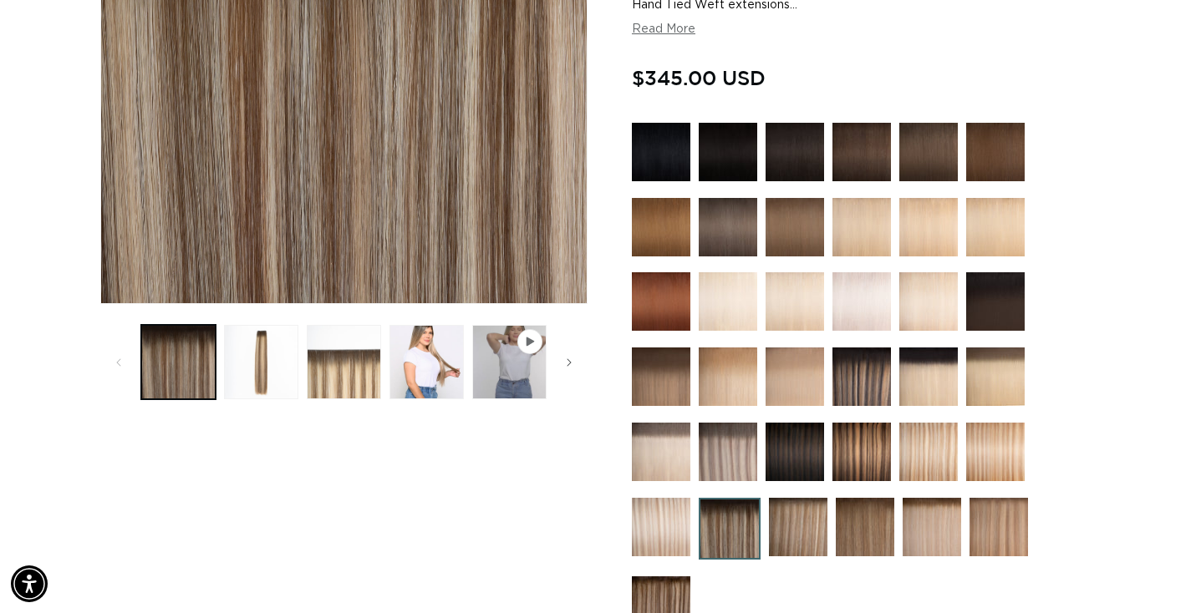
scroll to position [0, 2204]
click at [999, 526] on img at bounding box center [998, 527] width 58 height 58
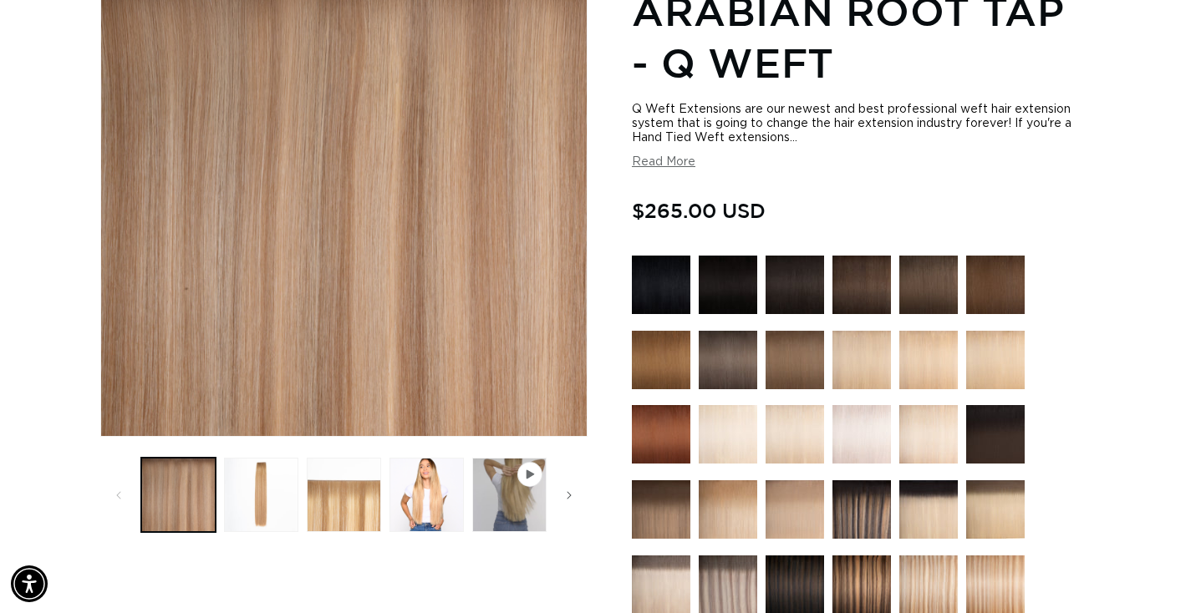
scroll to position [0, 1102]
click at [805, 516] on img at bounding box center [794, 509] width 58 height 58
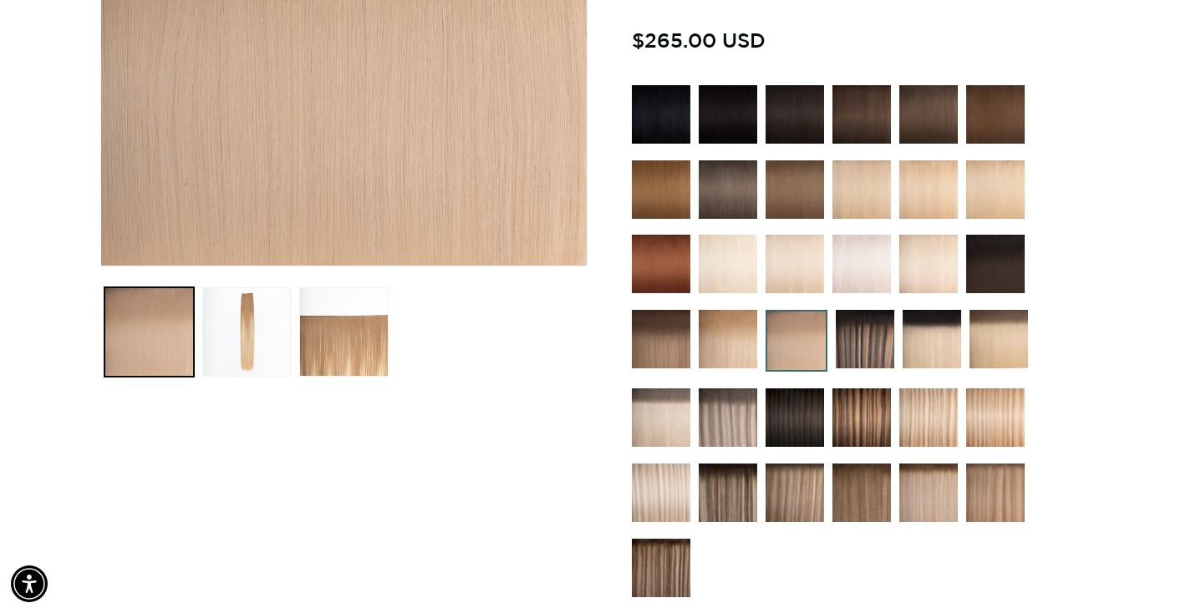
scroll to position [0, 2204]
click at [1003, 197] on img at bounding box center [995, 189] width 58 height 58
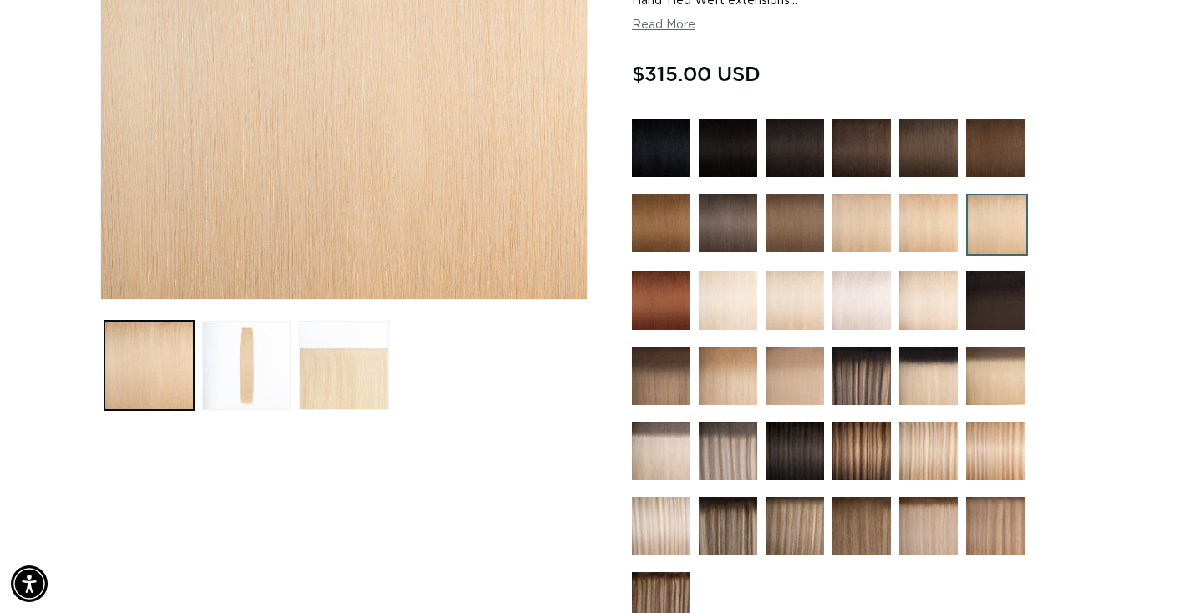
scroll to position [0, 2204]
click at [943, 244] on img at bounding box center [928, 223] width 58 height 58
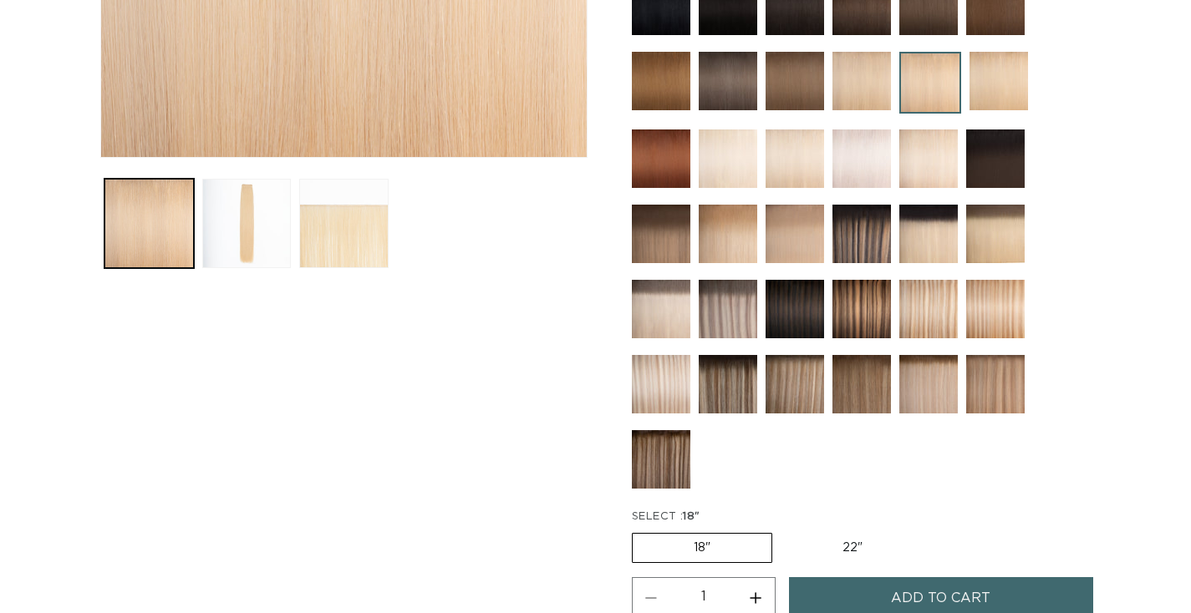
scroll to position [546, 0]
click at [871, 93] on img at bounding box center [861, 81] width 58 height 58
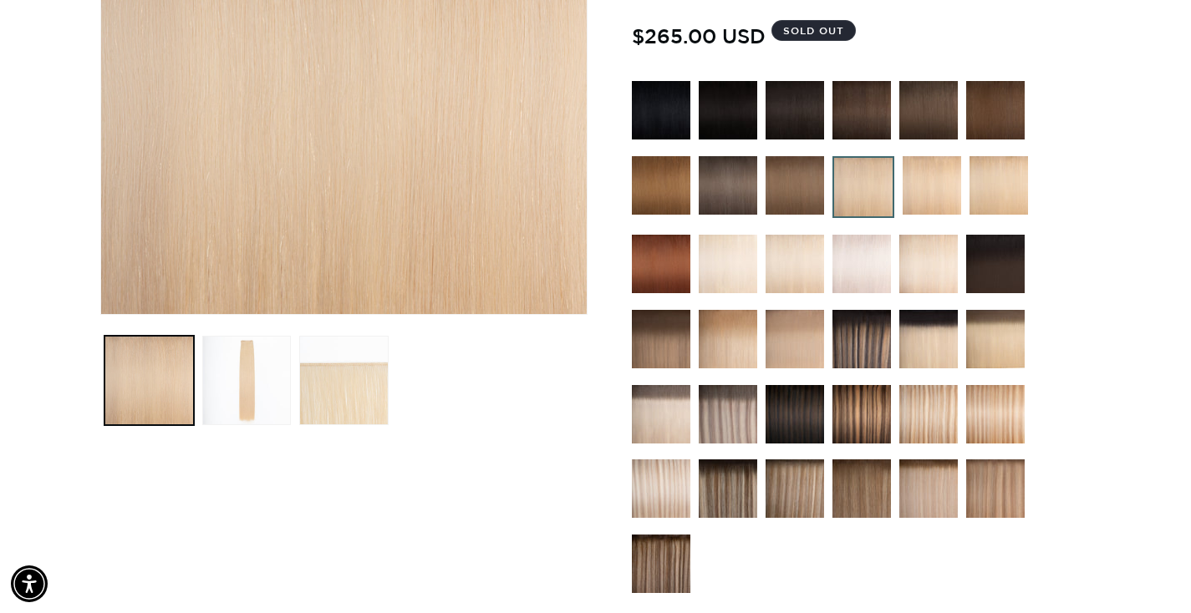
click at [855, 119] on img at bounding box center [861, 110] width 58 height 58
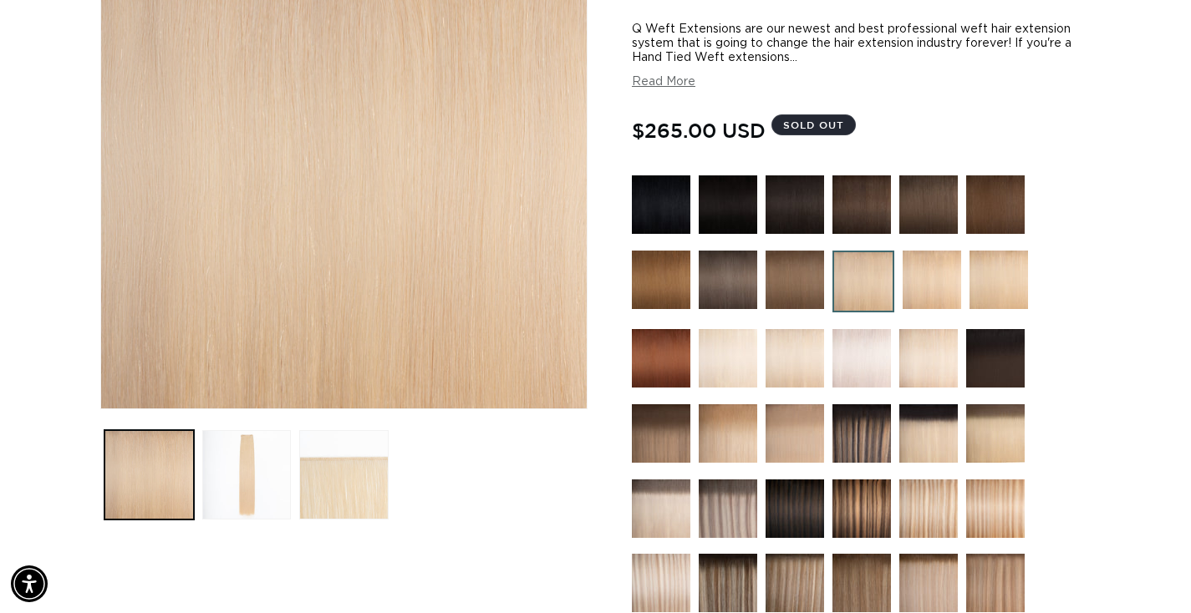
scroll to position [285, 0]
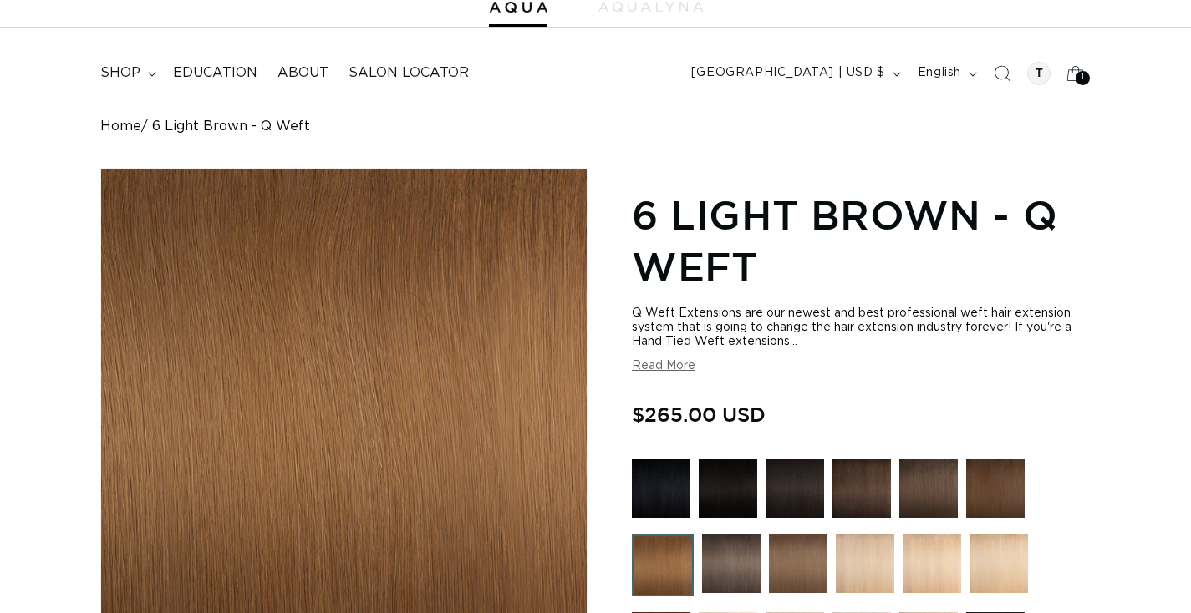
scroll to position [145, 0]
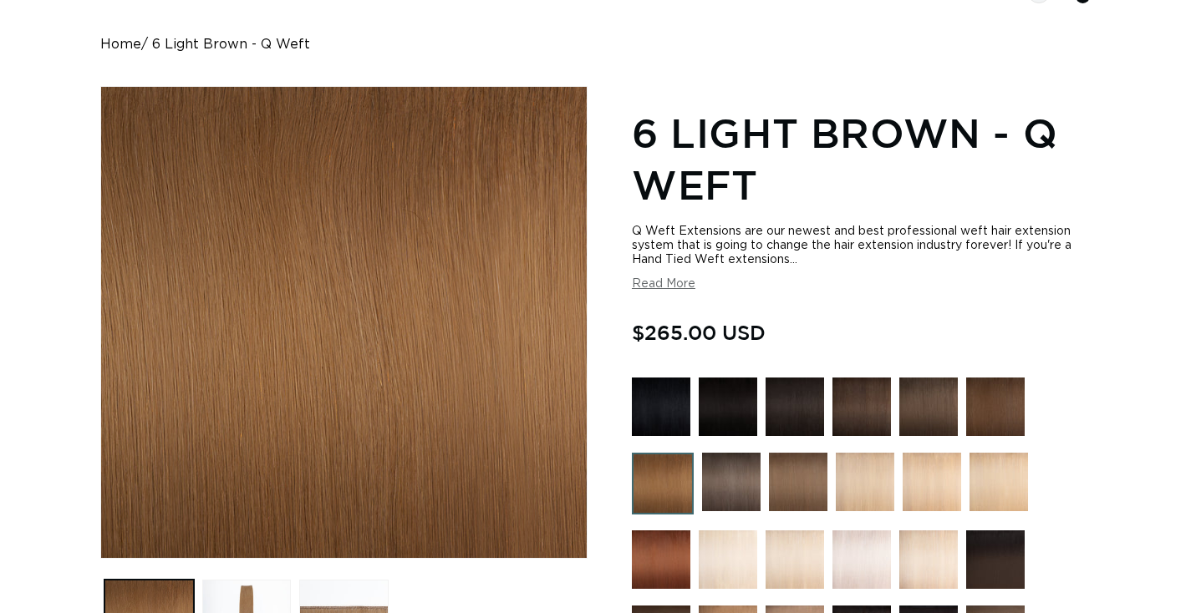
click at [819, 480] on img at bounding box center [798, 482] width 58 height 58
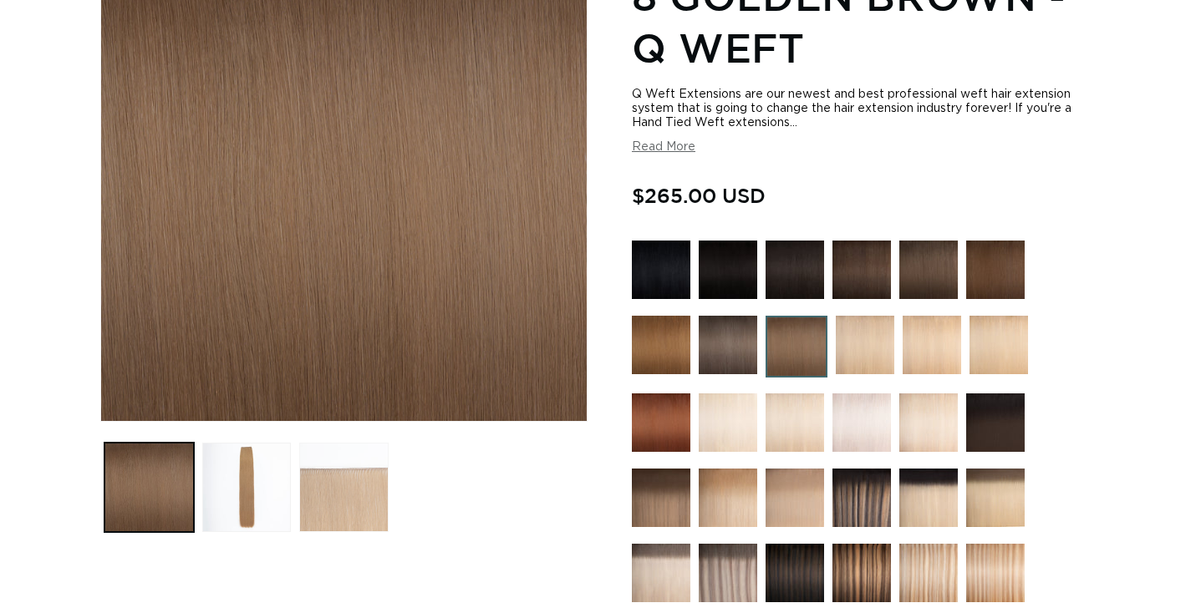
click at [341, 485] on button "Load image 3 in gallery view" at bounding box center [343, 487] width 89 height 89
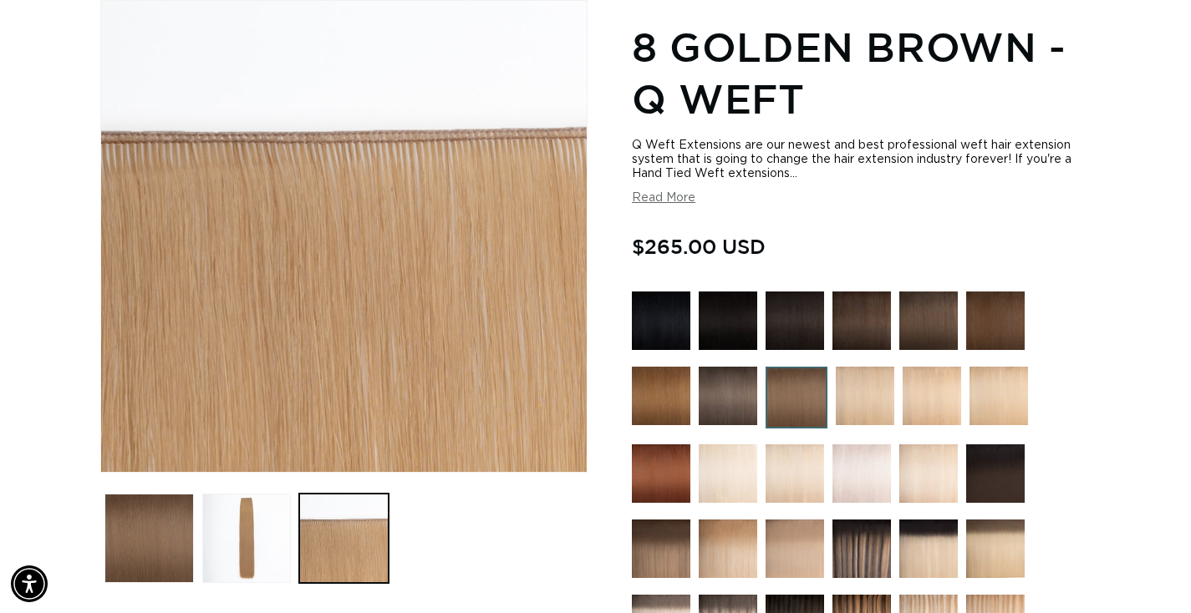
scroll to position [0, 1102]
click at [254, 528] on button "Load image 2 in gallery view" at bounding box center [246, 538] width 89 height 89
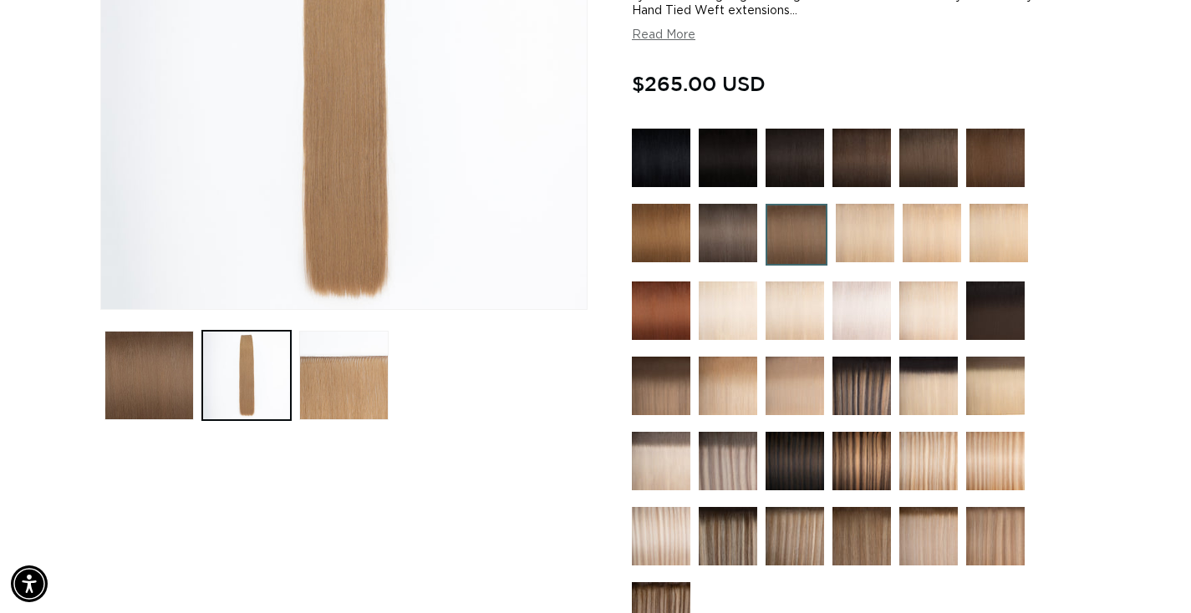
scroll to position [0, 0]
click at [746, 319] on img at bounding box center [727, 311] width 58 height 58
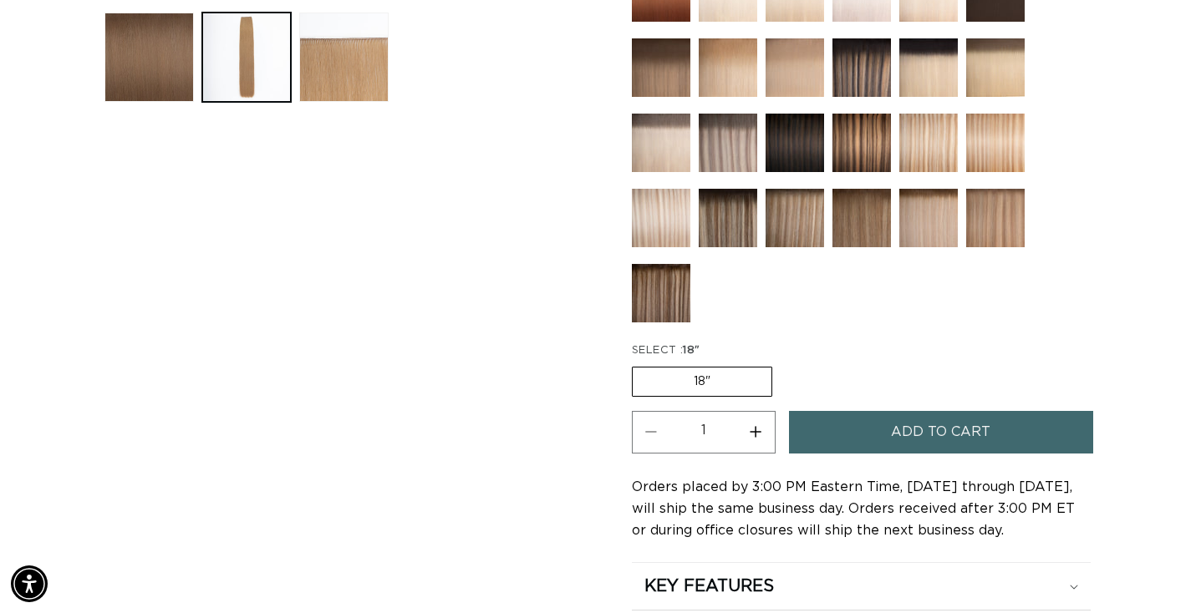
scroll to position [713, 0]
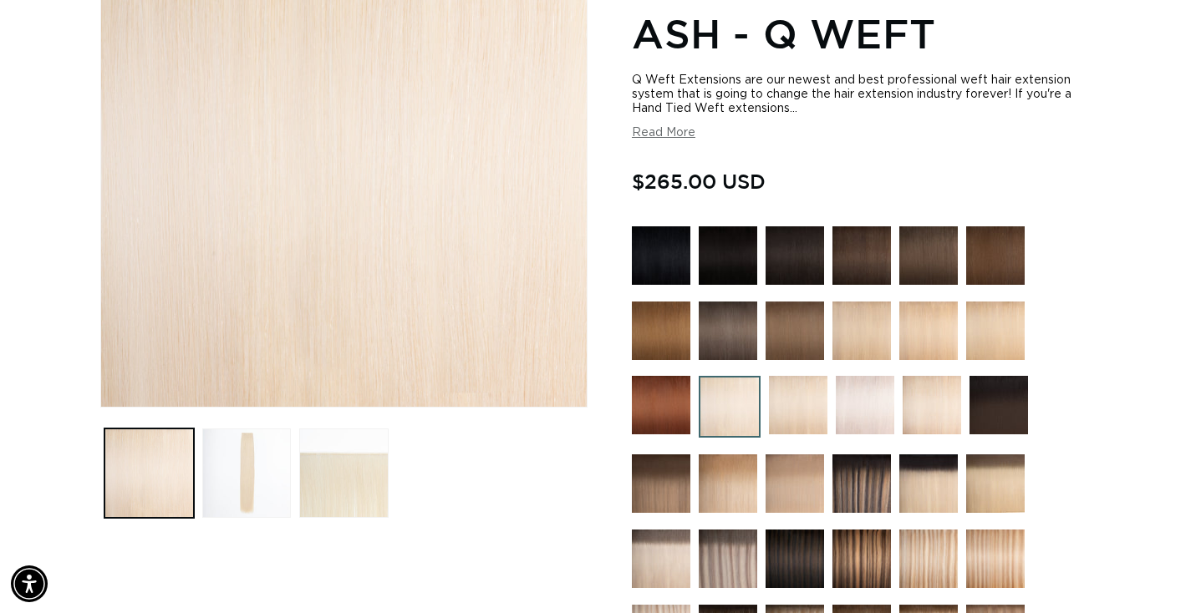
scroll to position [0, 1102]
click at [799, 387] on img at bounding box center [798, 405] width 58 height 58
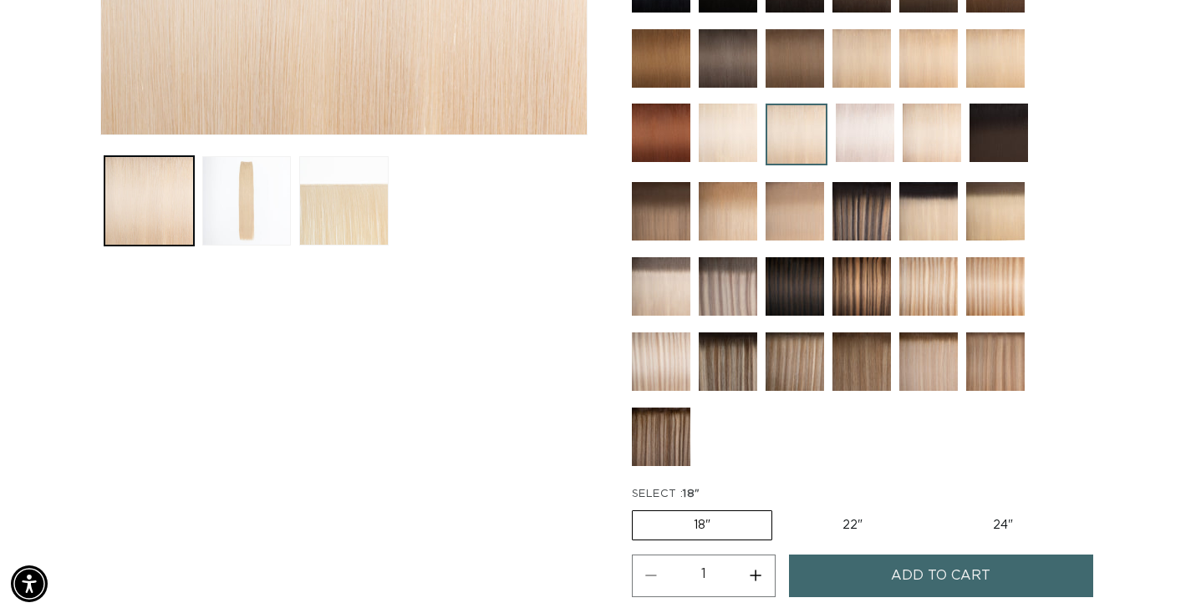
scroll to position [0, 2204]
click at [797, 365] on img at bounding box center [794, 362] width 58 height 58
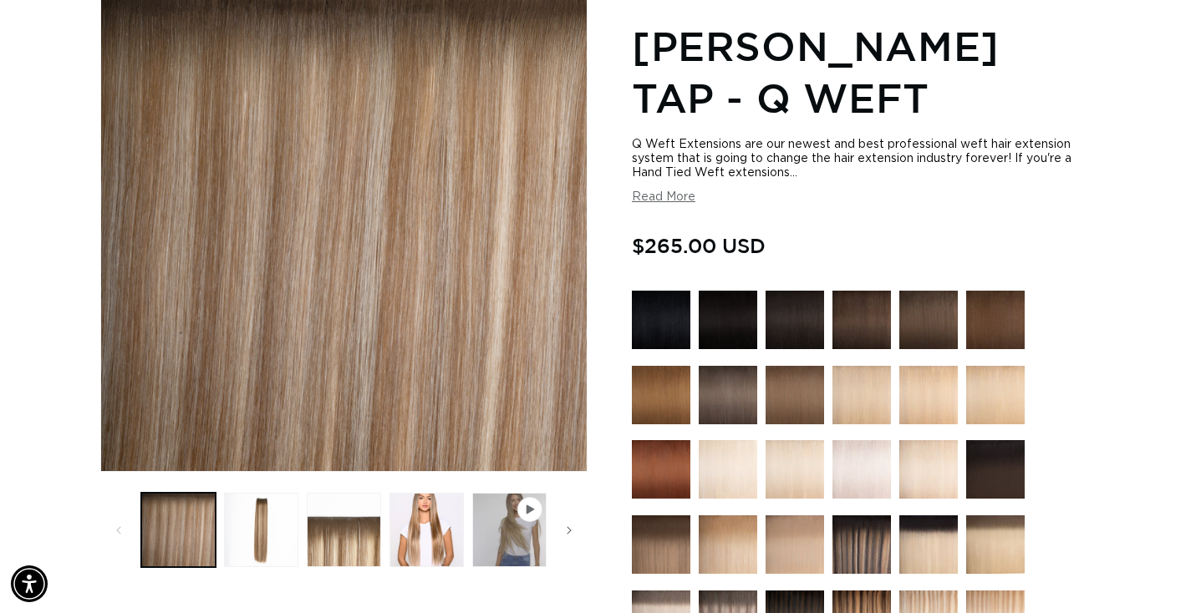
scroll to position [0, 2204]
click at [881, 384] on img at bounding box center [861, 395] width 58 height 58
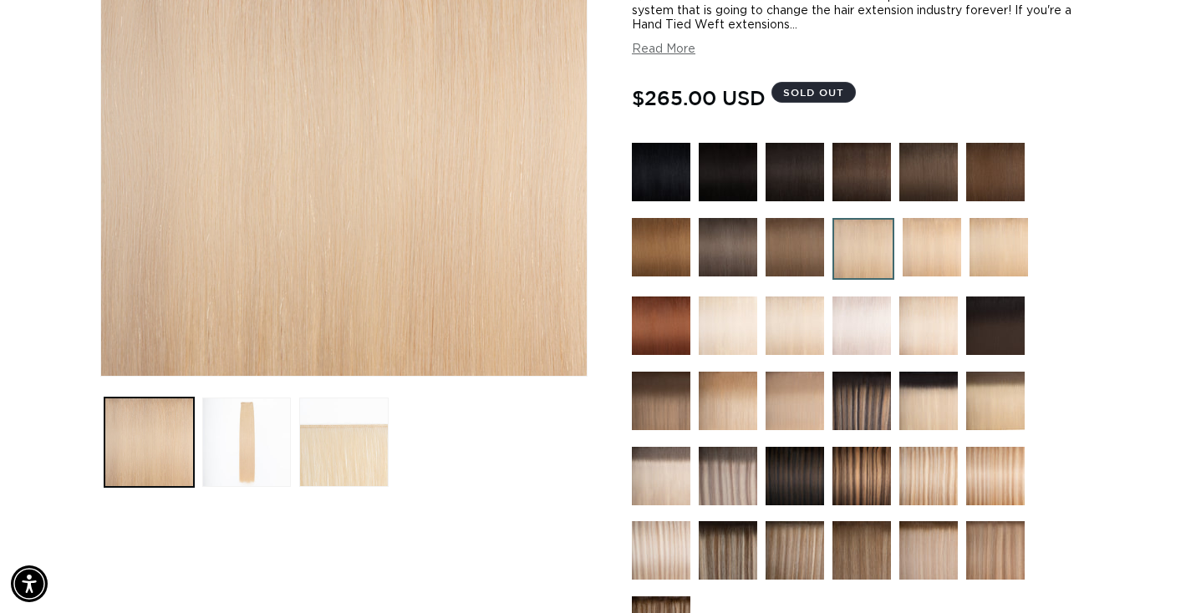
click at [775, 460] on img at bounding box center [794, 476] width 58 height 58
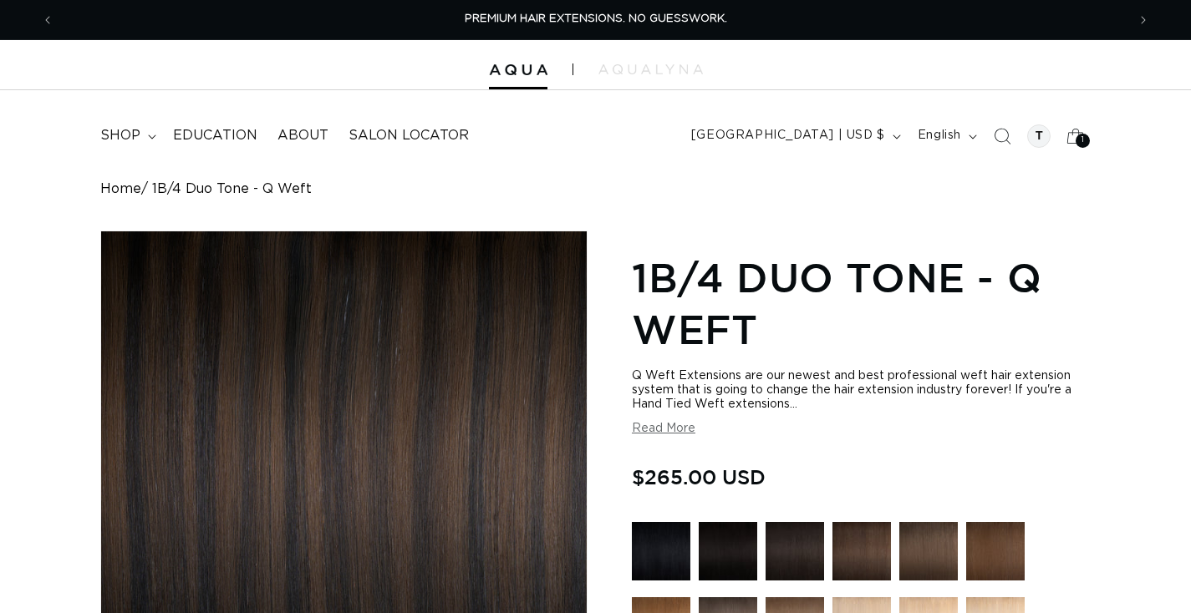
scroll to position [434, 0]
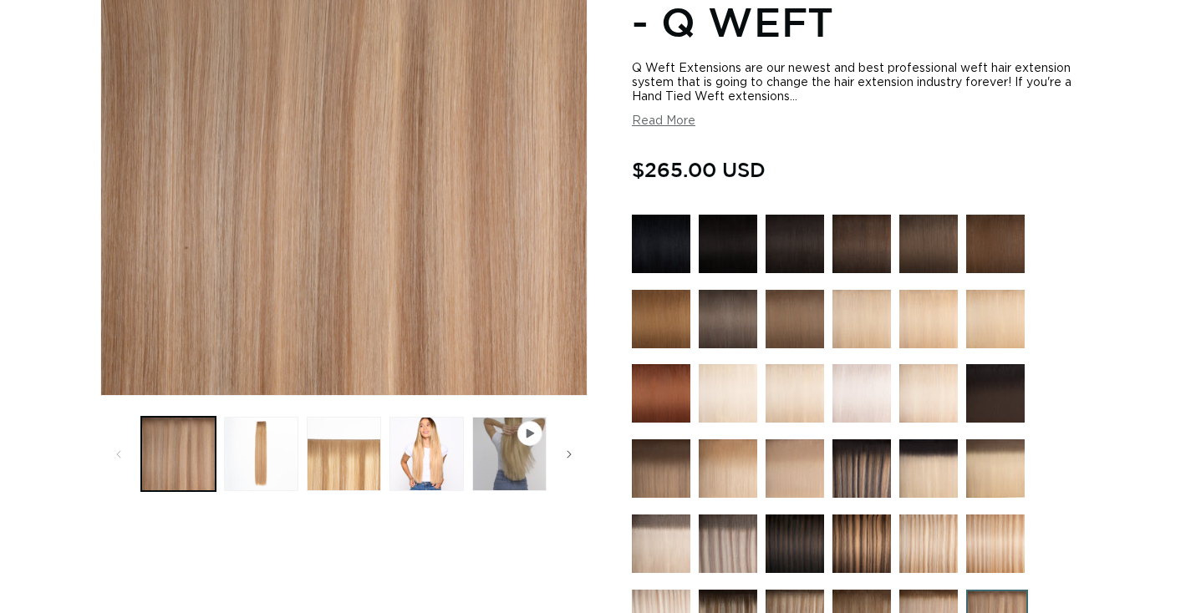
scroll to position [615, 0]
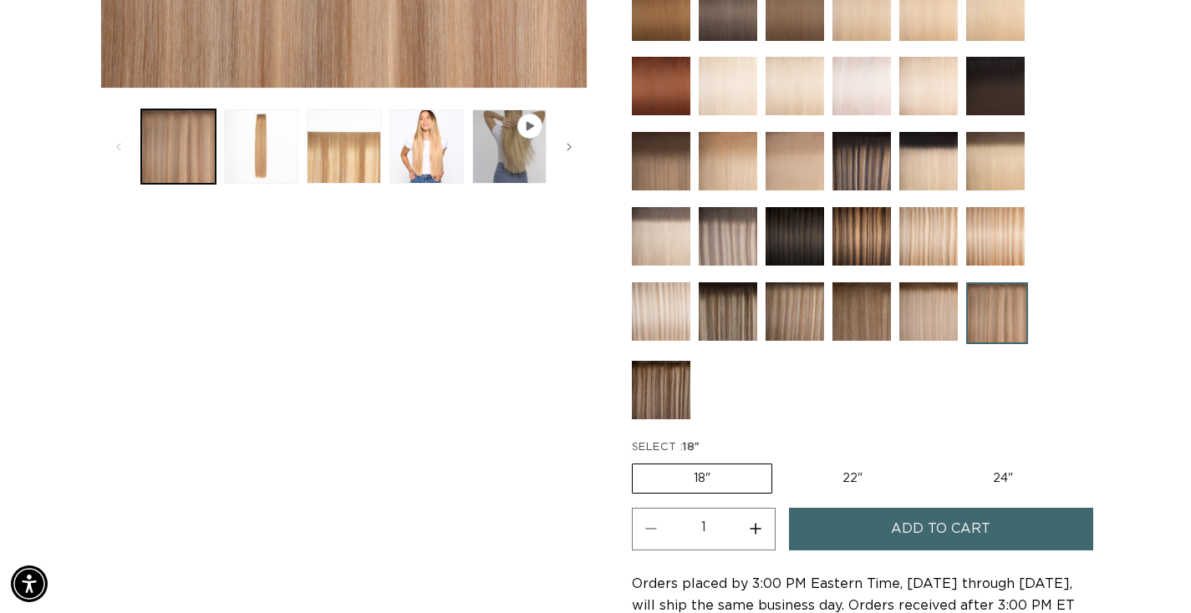
click at [671, 385] on img at bounding box center [661, 390] width 58 height 58
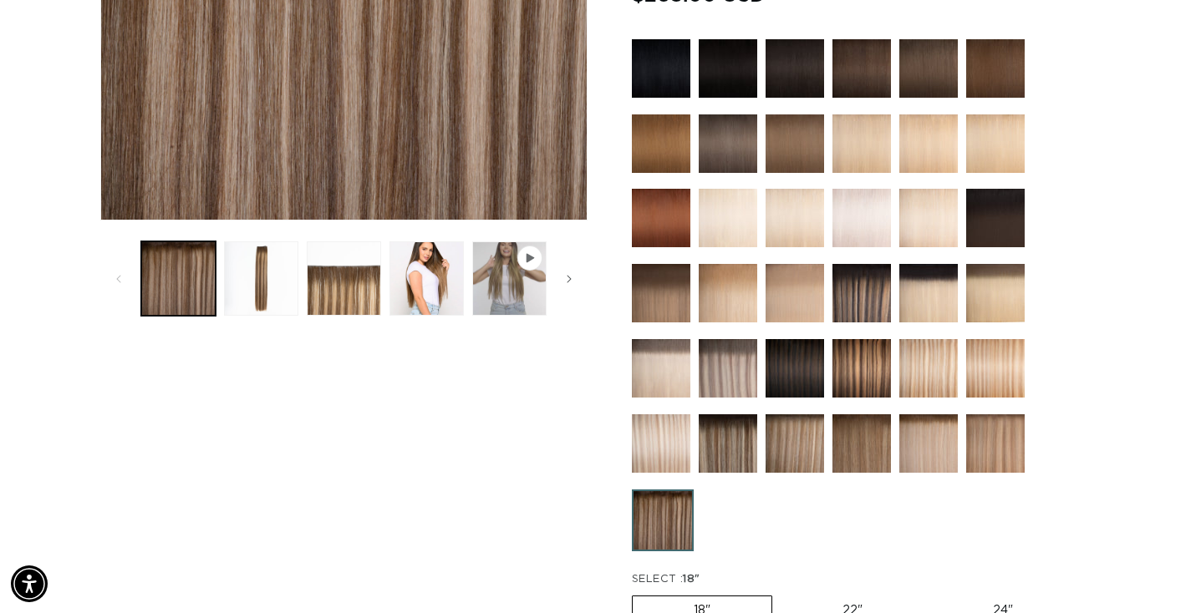
scroll to position [0, 1102]
click at [736, 433] on img at bounding box center [727, 443] width 58 height 58
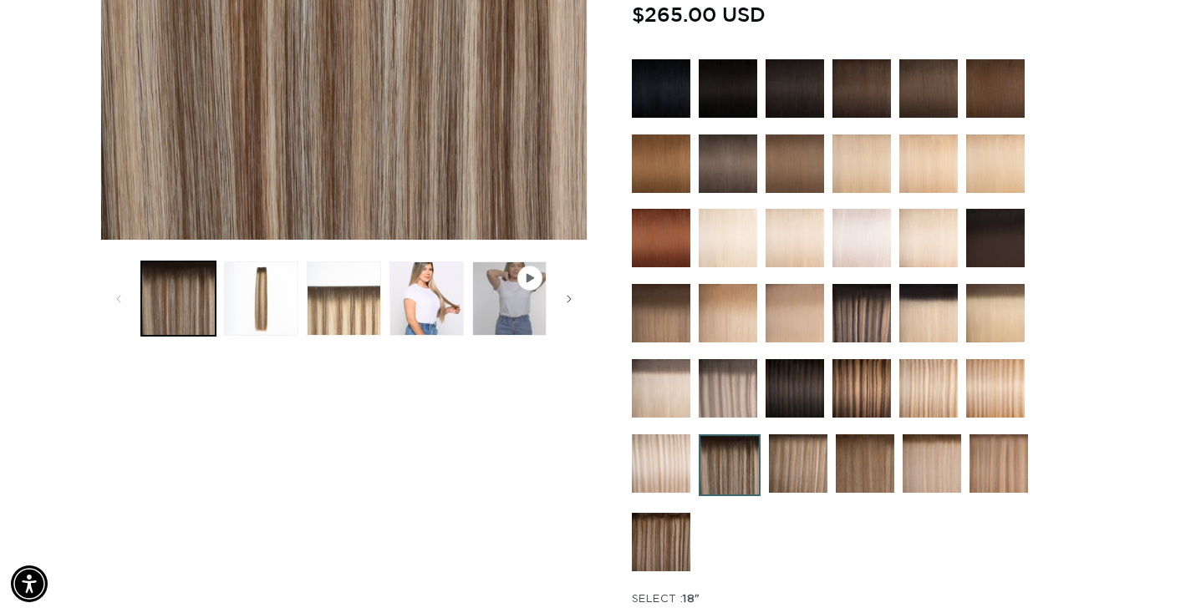
scroll to position [0, 1102]
click at [865, 400] on img at bounding box center [861, 388] width 58 height 58
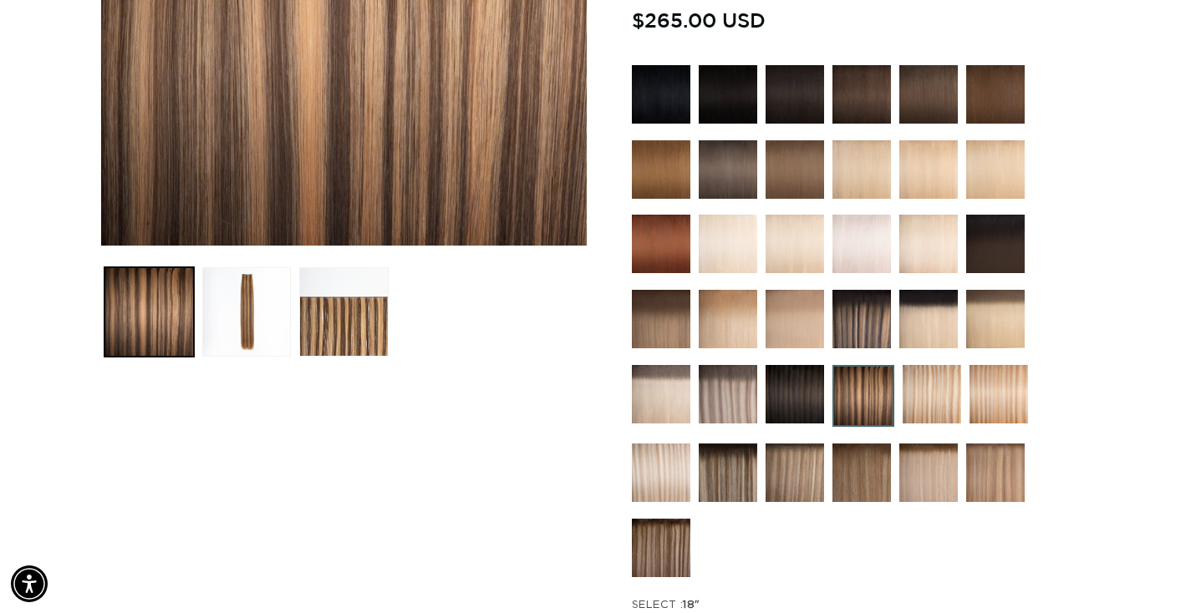
scroll to position [0, 2204]
click at [854, 473] on img at bounding box center [861, 473] width 58 height 58
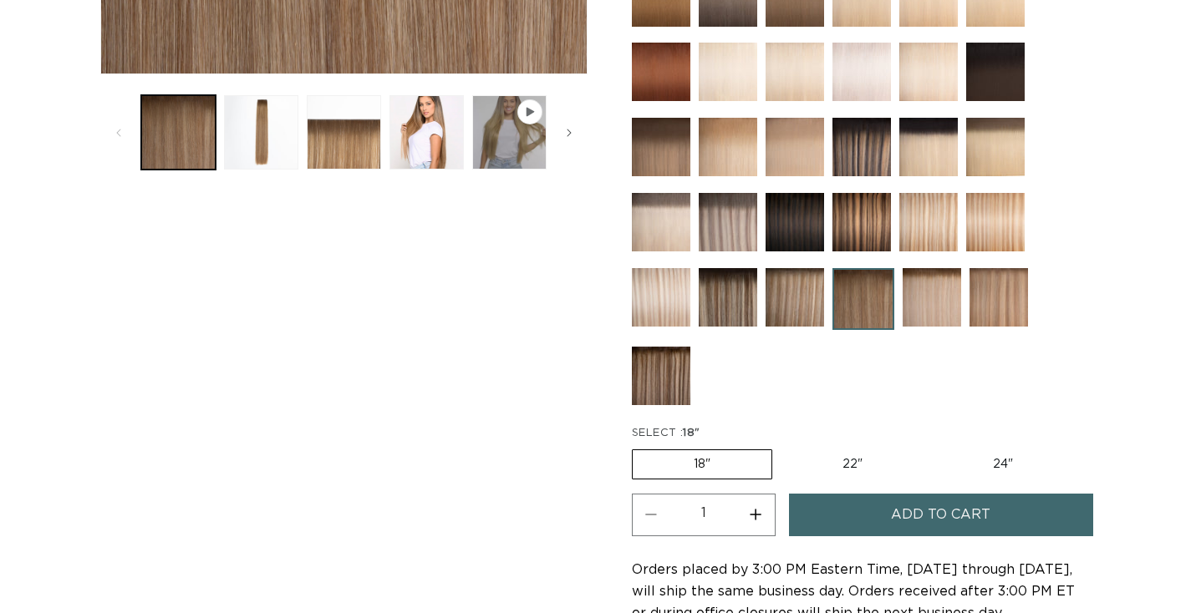
click at [799, 320] on img at bounding box center [794, 297] width 58 height 58
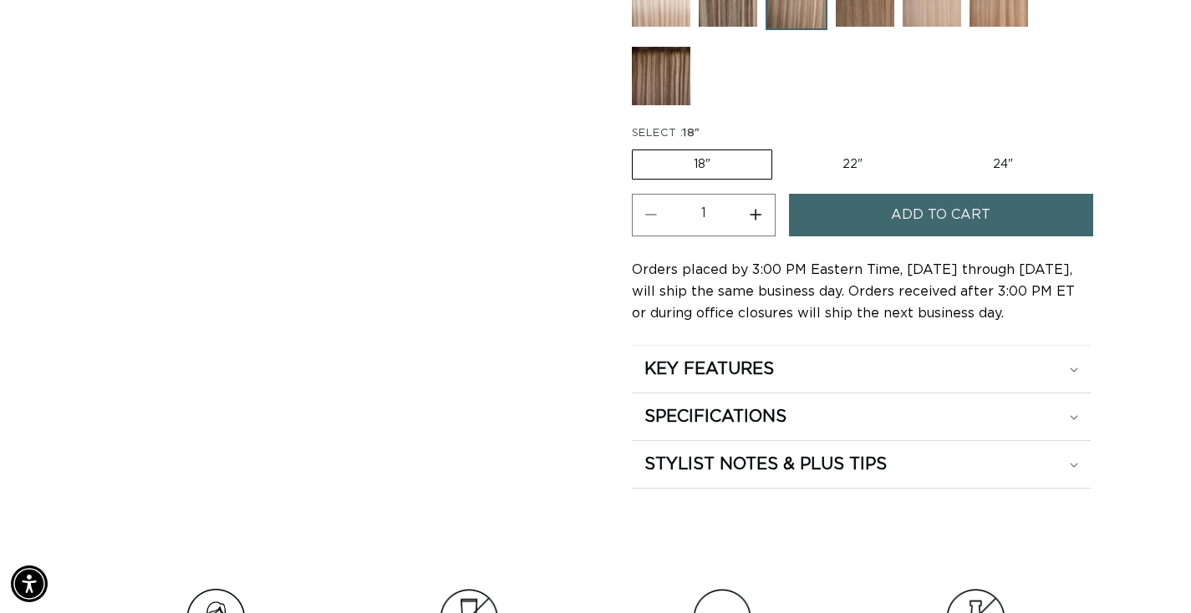
scroll to position [928, 0]
click at [1013, 164] on label "24" Variant sold out or unavailable" at bounding box center [1003, 165] width 142 height 28
click at [932, 148] on input "24" Variant sold out or unavailable" at bounding box center [932, 147] width 1 height 1
radio input "true"
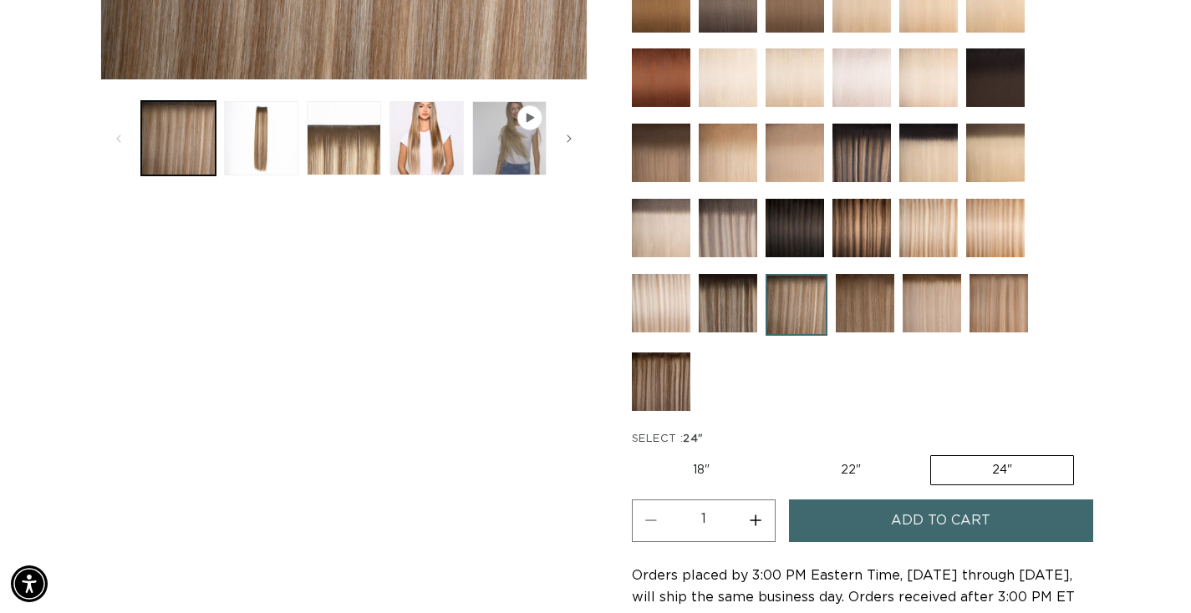
click at [924, 518] on span "Add to cart" at bounding box center [940, 521] width 99 height 43
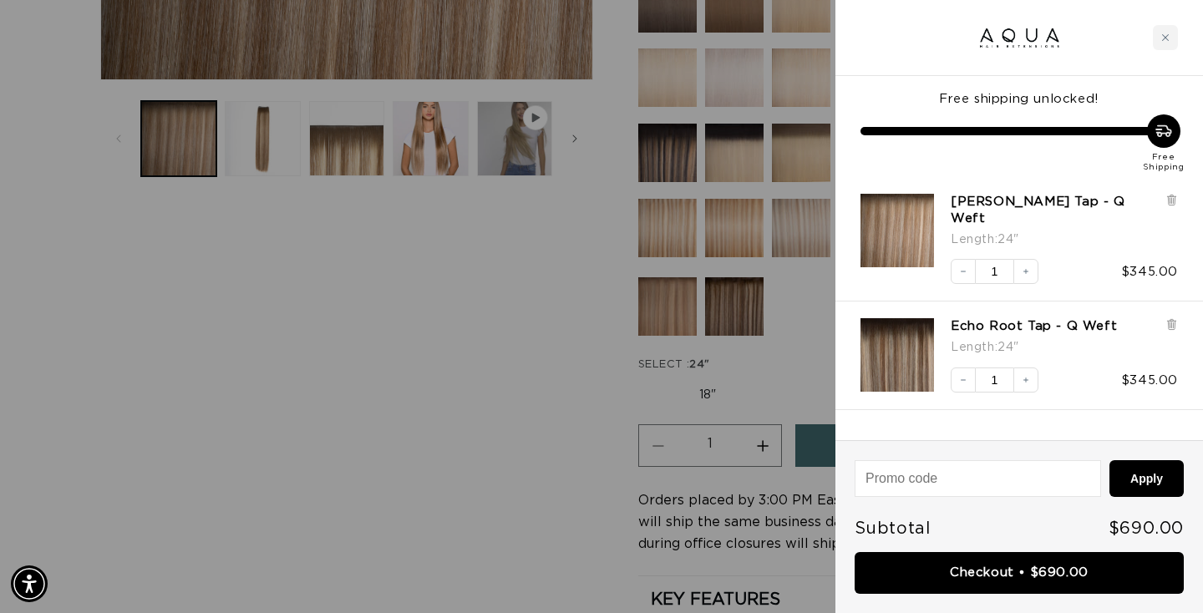
scroll to position [0, 1115]
click at [1170, 322] on icon at bounding box center [1171, 326] width 7 height 8
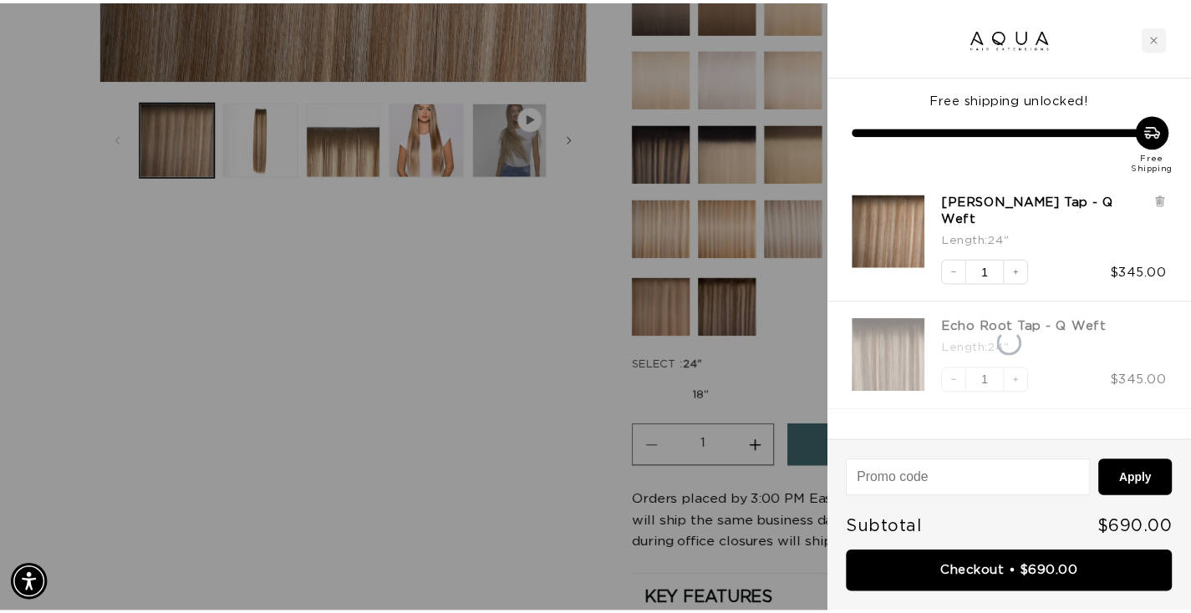
scroll to position [0, 2229]
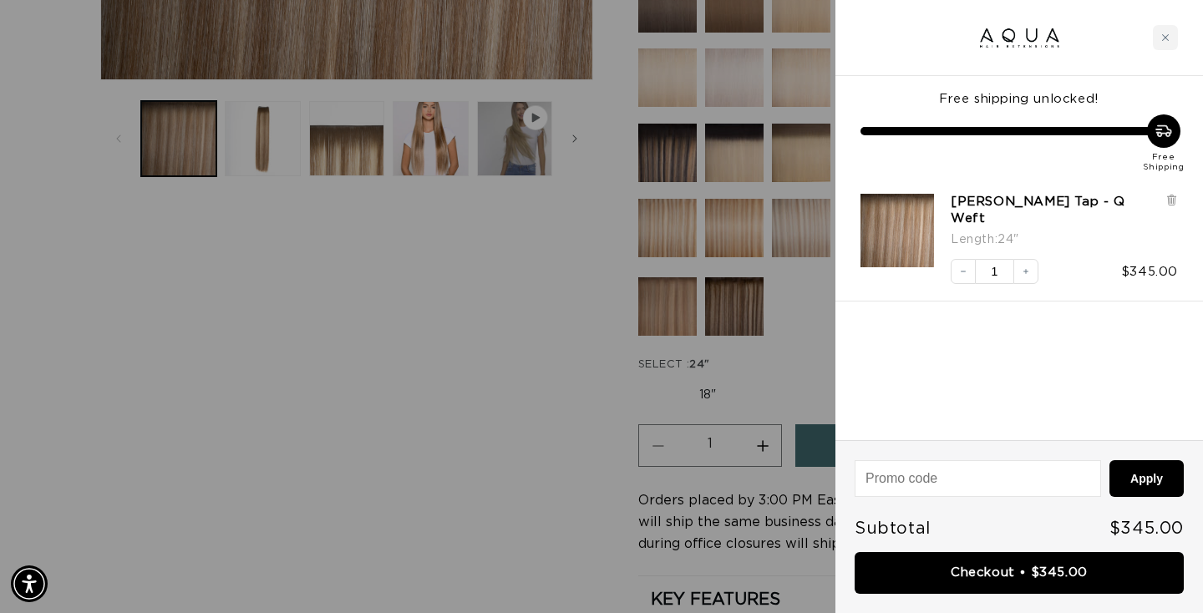
click at [739, 376] on div at bounding box center [601, 306] width 1203 height 613
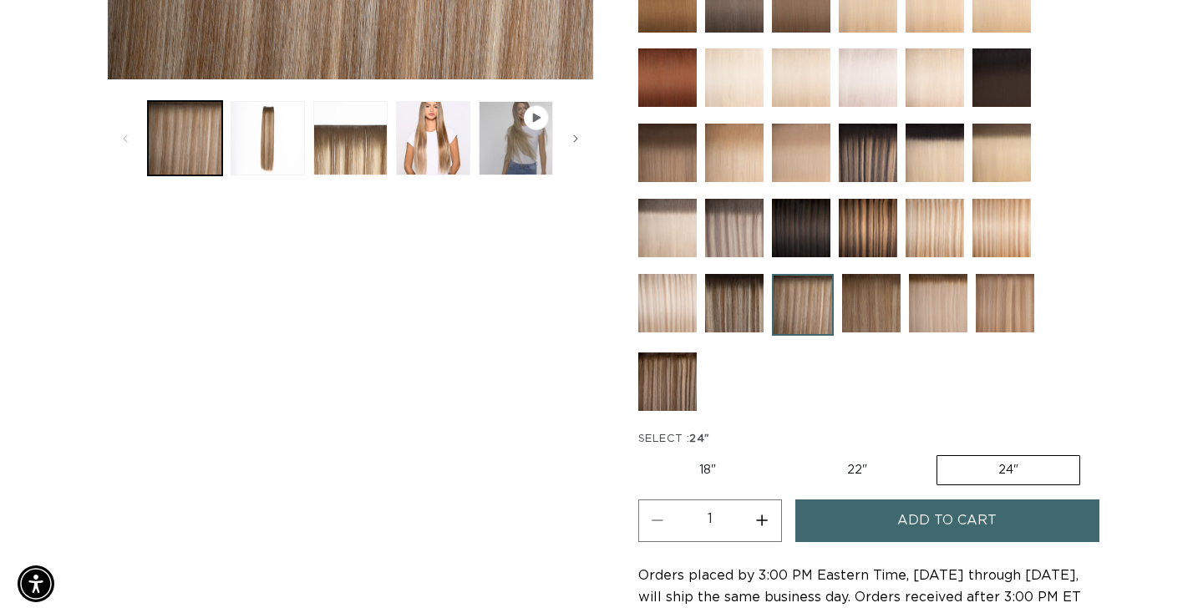
scroll to position [0, 1102]
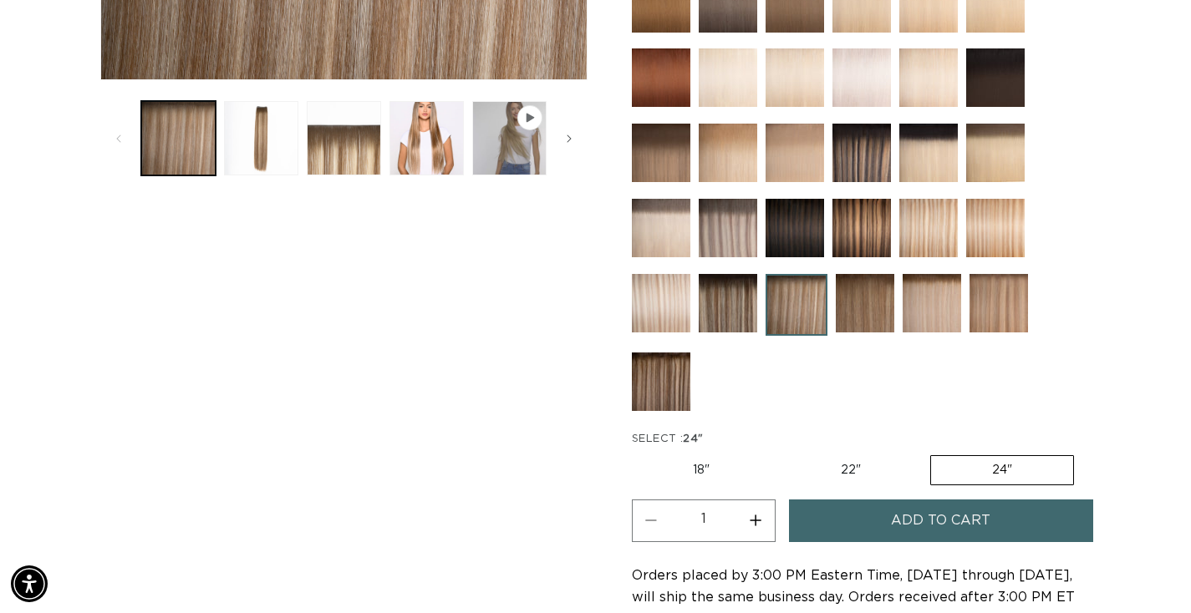
click at [884, 510] on button "Add to cart" at bounding box center [941, 521] width 304 height 43
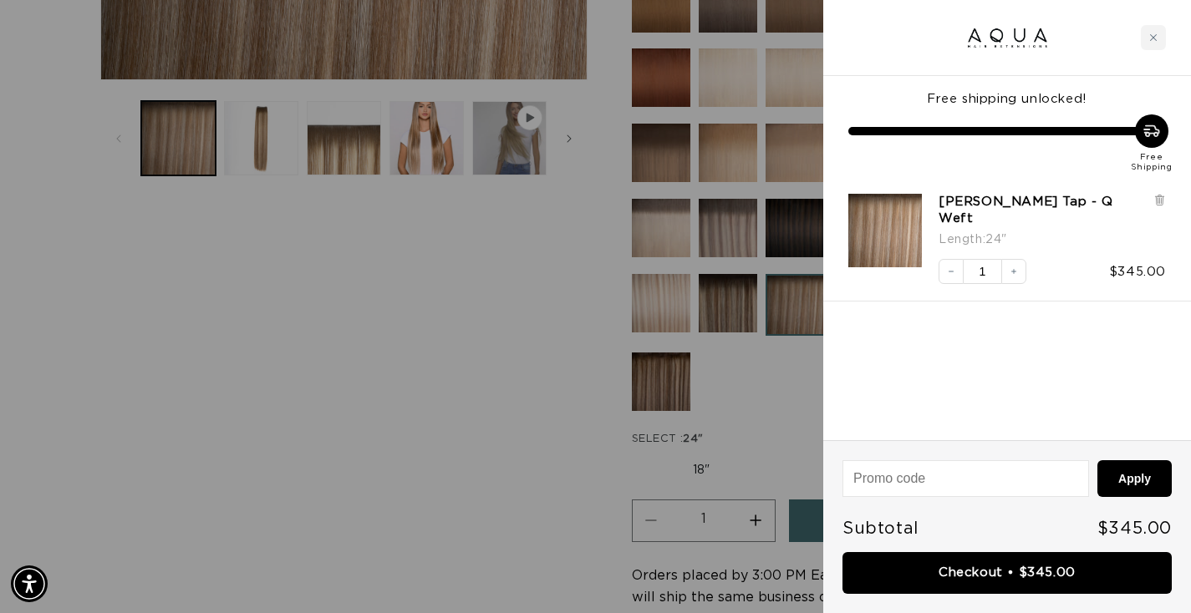
scroll to position [0, 1115]
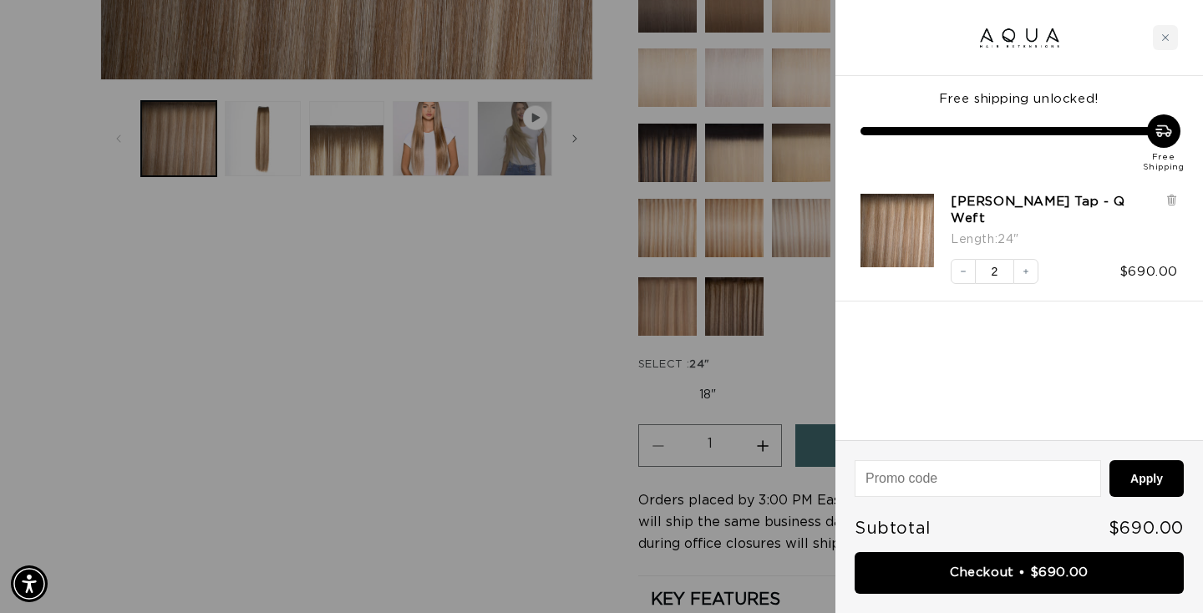
click at [653, 439] on div at bounding box center [601, 306] width 1203 height 613
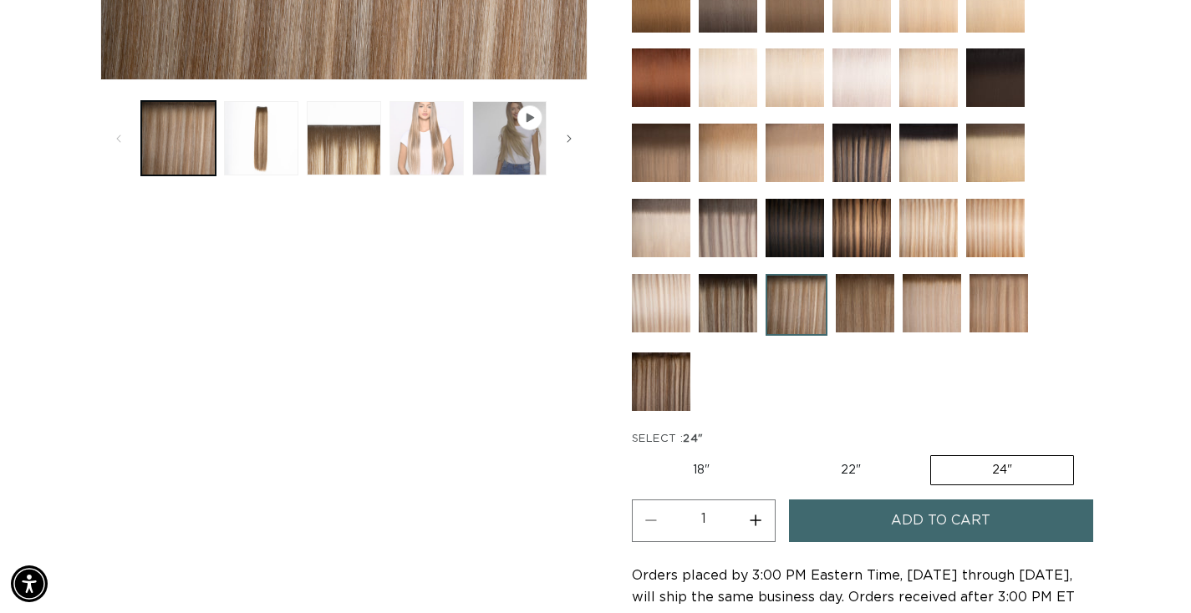
scroll to position [0, 2204]
click at [424, 140] on button "Load image 4 in gallery view" at bounding box center [426, 138] width 74 height 74
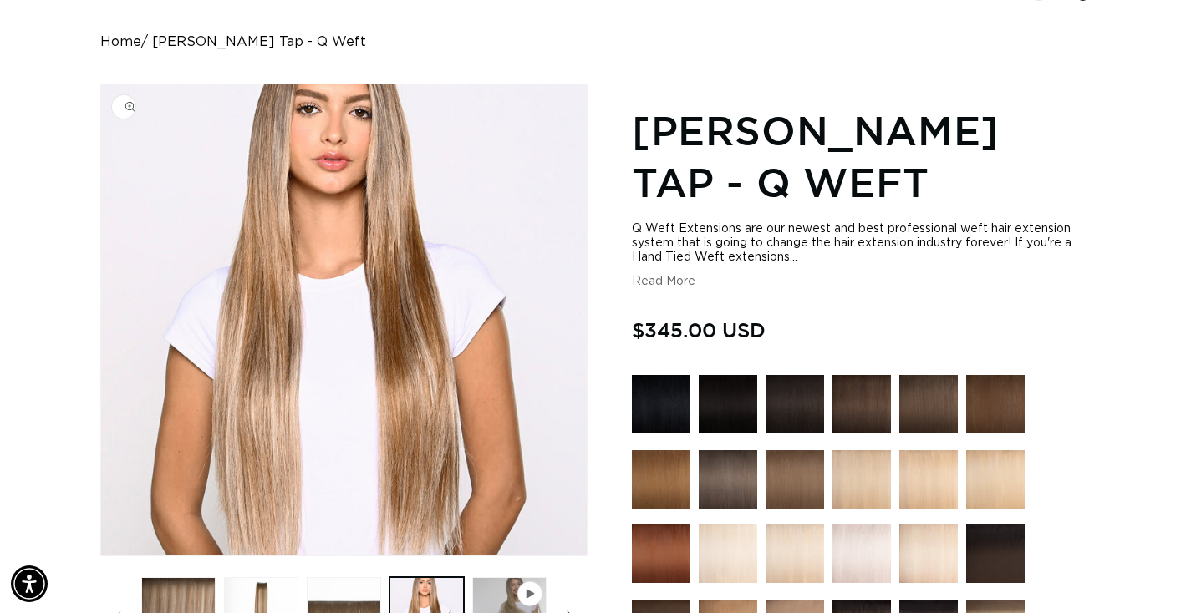
scroll to position [0, 0]
